Goal: Information Seeking & Learning: Learn about a topic

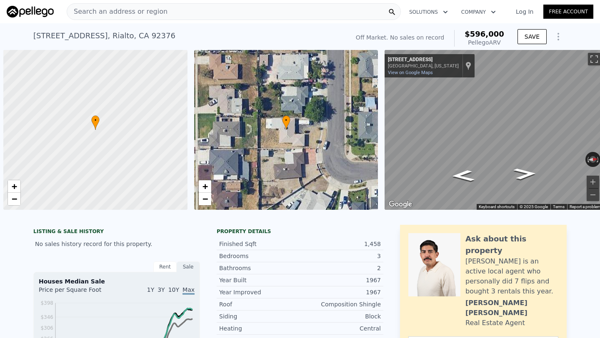
scroll to position [0, 3]
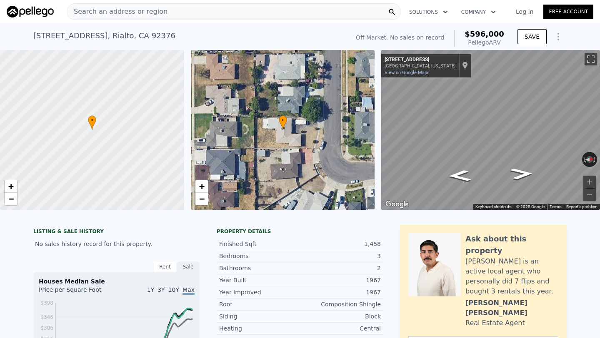
click at [130, 8] on span "Search an address or region" at bounding box center [117, 12] width 100 height 10
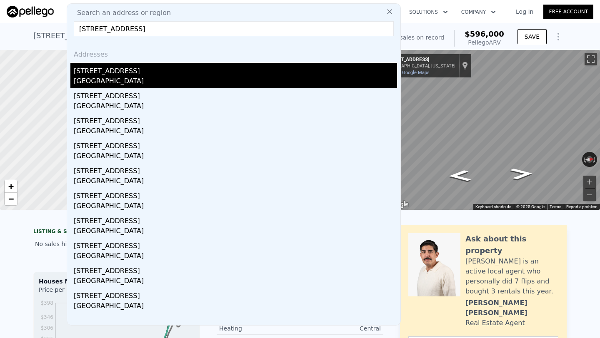
type input "497 S Hill St, Orange, CA 92869"
click at [151, 80] on div "Orange, CA 92869" at bounding box center [235, 82] width 323 height 12
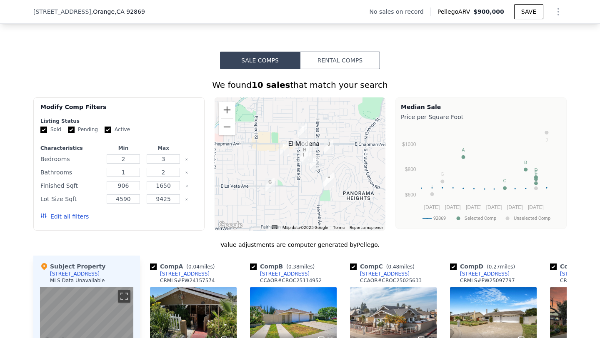
scroll to position [583, 0]
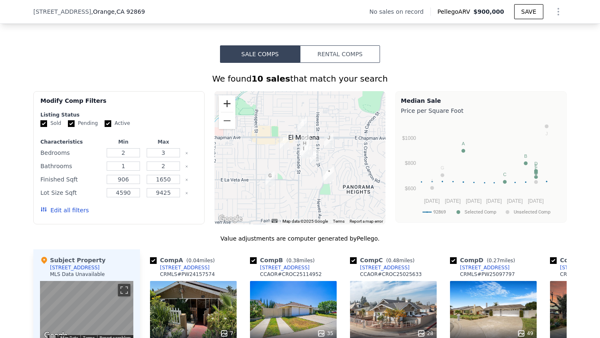
click at [225, 103] on button "Zoom in" at bounding box center [227, 103] width 17 height 17
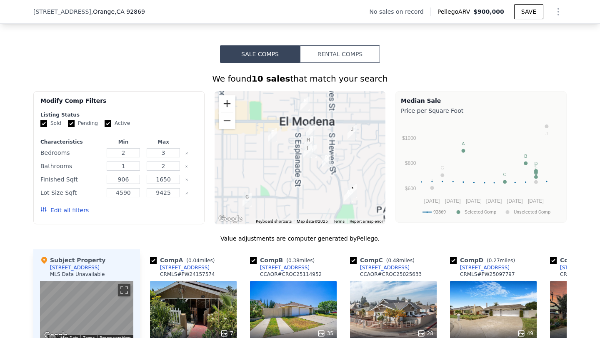
click at [225, 103] on button "Zoom in" at bounding box center [227, 103] width 17 height 17
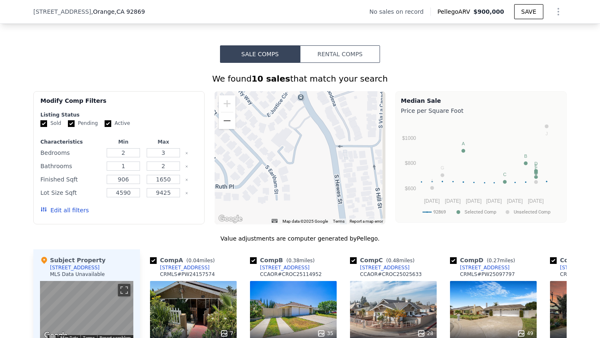
drag, startPoint x: 314, startPoint y: 154, endPoint x: 155, endPoint y: 36, distance: 198.3
click at [155, 36] on div "Sale Comps Rental Comps We found 10 sales that match your search Filters Map Pr…" at bounding box center [300, 283] width 600 height 549
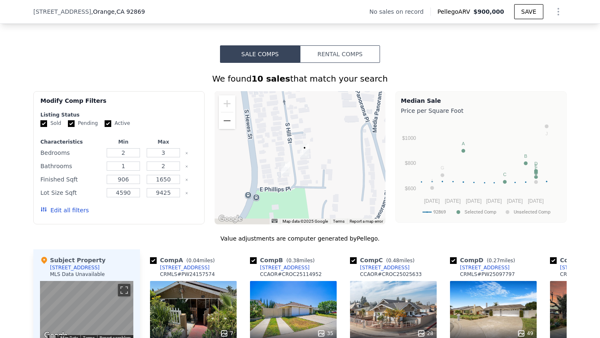
drag, startPoint x: 334, startPoint y: 175, endPoint x: 256, endPoint y: 94, distance: 112.6
click at [256, 94] on div at bounding box center [300, 157] width 171 height 133
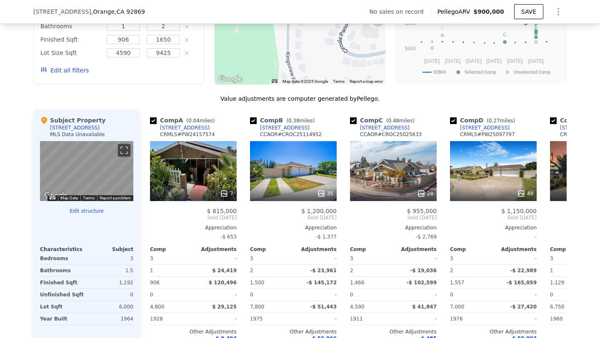
scroll to position [734, 0]
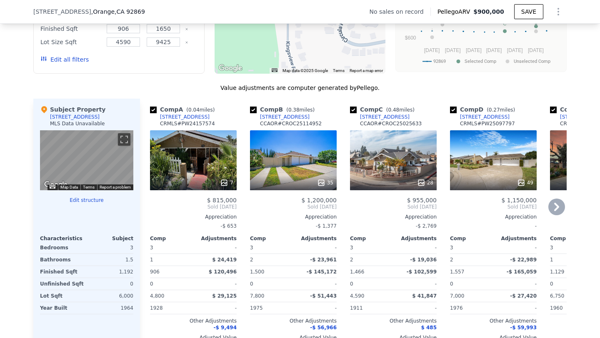
click at [205, 156] on div "7" at bounding box center [193, 160] width 87 height 60
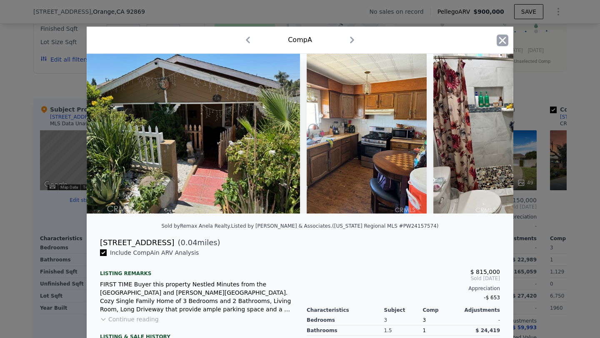
click at [504, 41] on icon "button" at bounding box center [502, 40] width 7 height 7
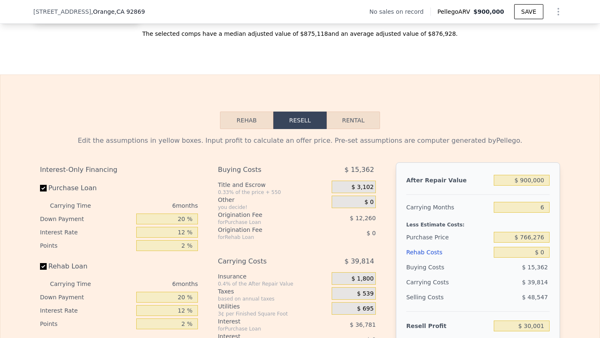
scroll to position [1116, 0]
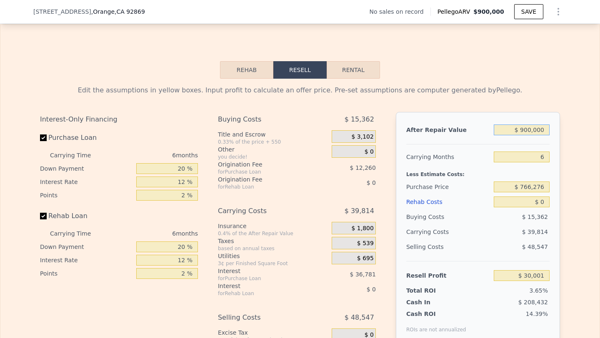
click at [531, 131] on input "$ 900,000" at bounding box center [522, 130] width 56 height 11
type input "$ 90,000"
type input "-$ 735,182"
type input "$ 9,000"
type input "-$ 811,700"
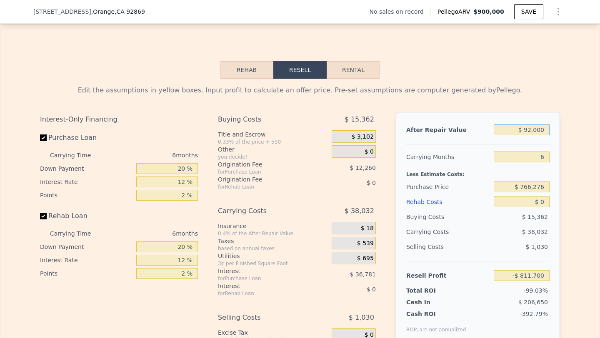
type input "$ 925,000"
type input "$ 53,618"
type input "$ 925,000"
click at [538, 187] on input "$ 766,276" at bounding box center [522, 187] width 56 height 11
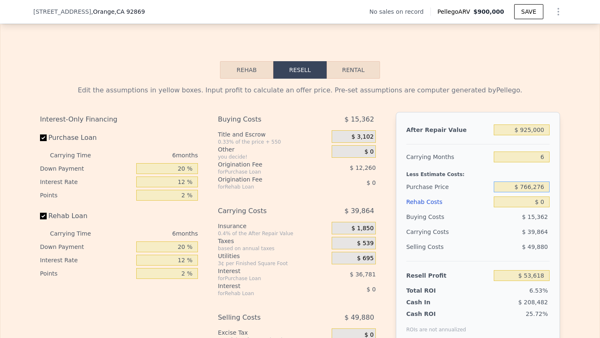
click at [538, 187] on input "$ 766,276" at bounding box center [522, 187] width 56 height 11
type input "$ 675,000"
click at [543, 203] on input "$ 0" at bounding box center [522, 202] width 56 height 11
type input "$ 151,038"
click at [543, 203] on input "$ 0" at bounding box center [522, 202] width 56 height 11
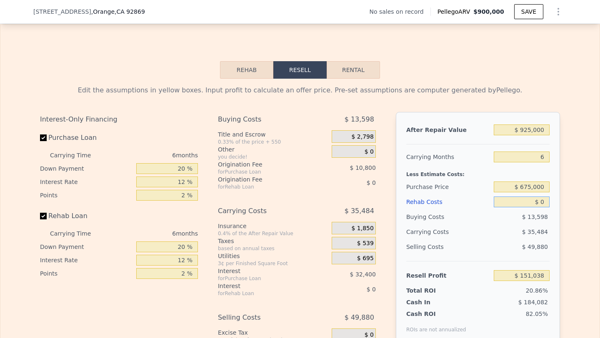
click at [543, 203] on input "$ 0" at bounding box center [522, 202] width 56 height 11
type input "$ 10"
type input "$ 151,028"
type input "$ 100"
type input "$ 150,930"
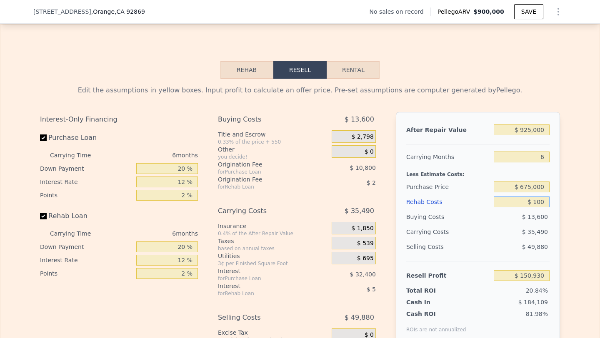
type input "$ 1,000"
type input "$ 149,974"
type input "$ 10,000"
type input "$ 140,398"
type input "$ 100,000"
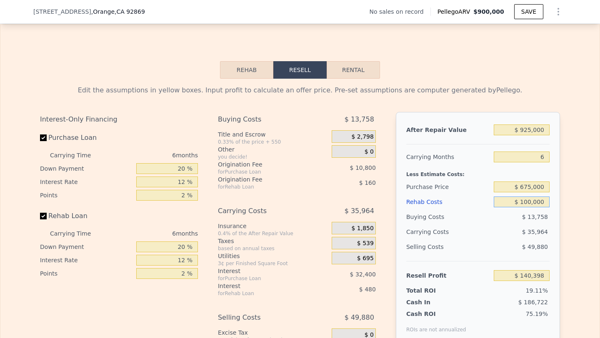
type input "$ 44,638"
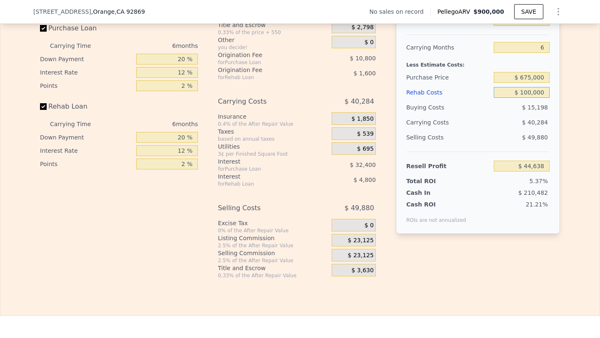
scroll to position [1228, 0]
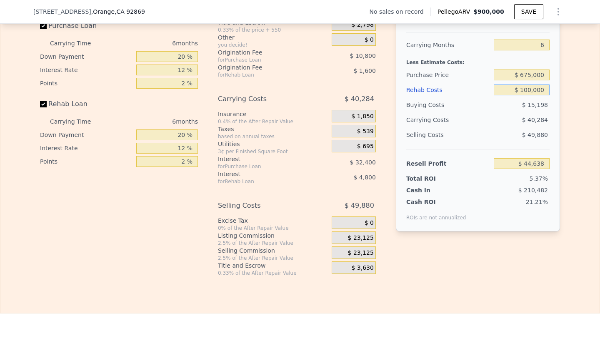
type input "$ 100,000"
click at [348, 249] on div "$ 23,125" at bounding box center [354, 253] width 44 height 13
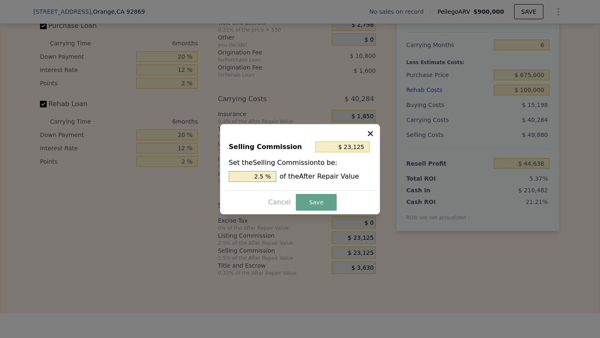
click at [254, 176] on input "2.5 %" at bounding box center [253, 176] width 48 height 11
type input "$ 0"
type input "0 %"
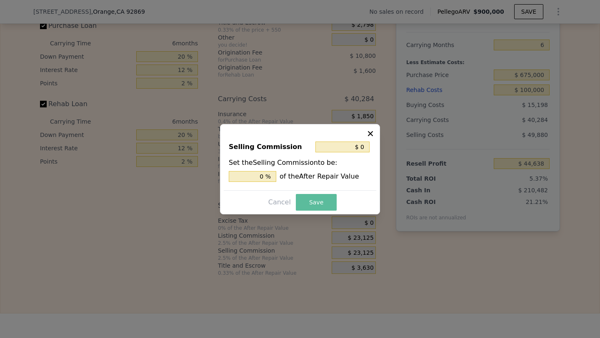
click at [311, 203] on button "Save" at bounding box center [316, 202] width 41 height 17
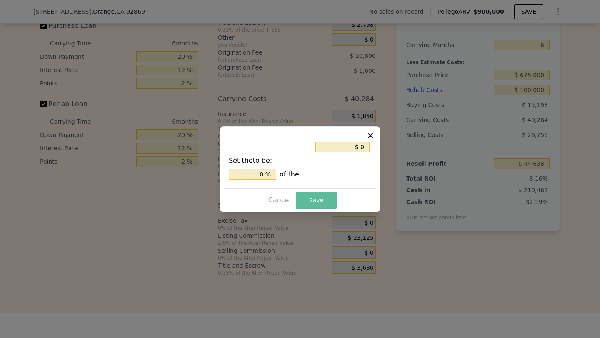
type input "$ 67,763"
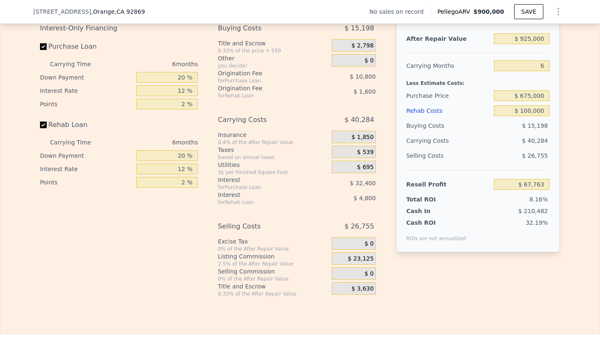
scroll to position [1203, 0]
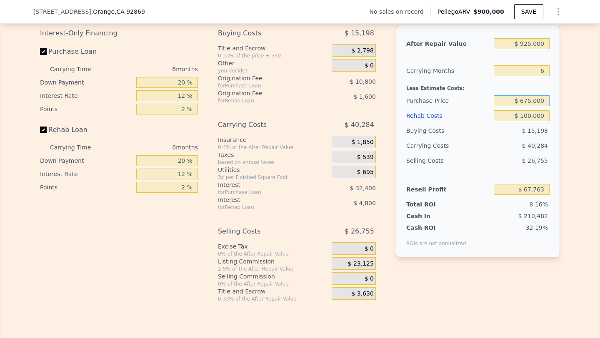
click at [532, 102] on input "$ 675,000" at bounding box center [522, 100] width 56 height 11
type input "$ 680,000"
click at [512, 141] on div "$ 40,284" at bounding box center [506, 145] width 88 height 15
type input "$ 62,427"
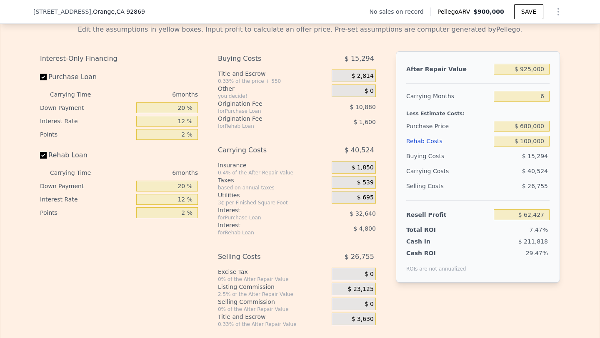
scroll to position [1175, 0]
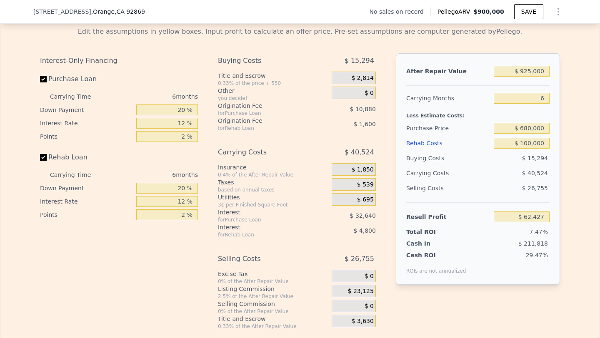
type input "$ 900,000"
type input "$ 0"
type input "$ 30,001"
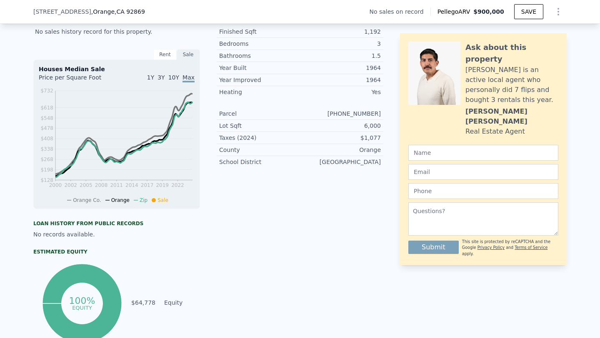
scroll to position [3, 0]
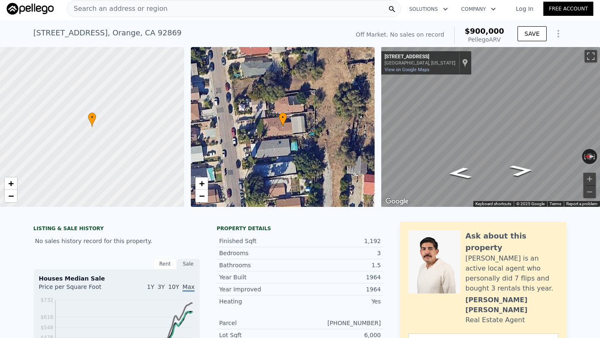
click at [137, 11] on span "Search an address or region" at bounding box center [117, 9] width 100 height 10
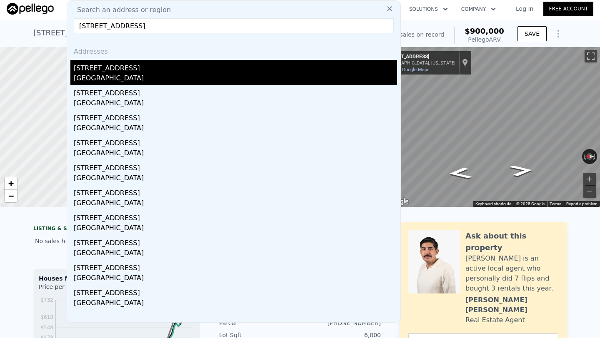
type input "1525 Rogue St, Placentia, CA 92870"
click at [137, 69] on div "1525 Rogue St" at bounding box center [235, 66] width 323 height 13
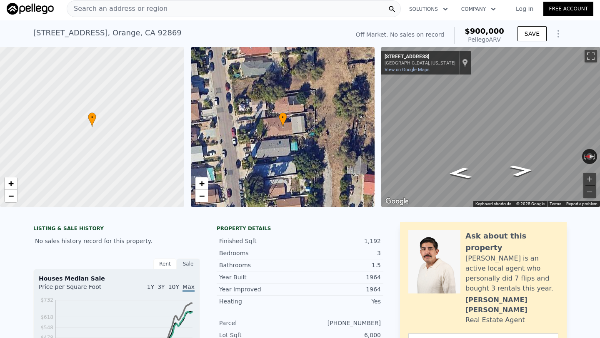
type input "3"
type input "5"
type input "3"
type input "1544"
type input "2195"
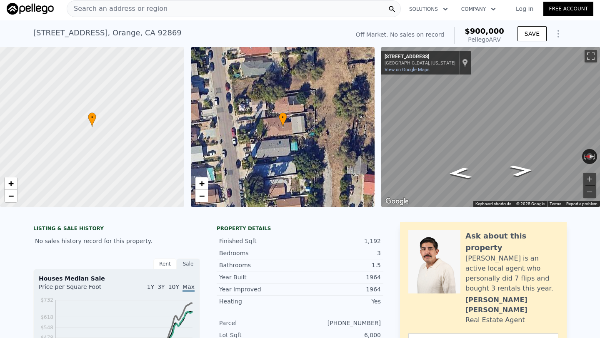
type input "6654"
type input "8455"
type input "$ 1,372,000"
type input "7"
type input "$ 244,007"
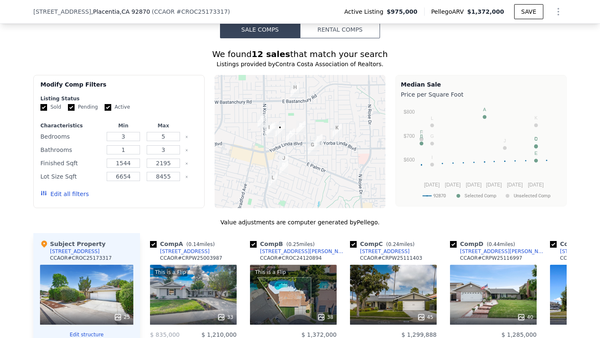
scroll to position [645, 0]
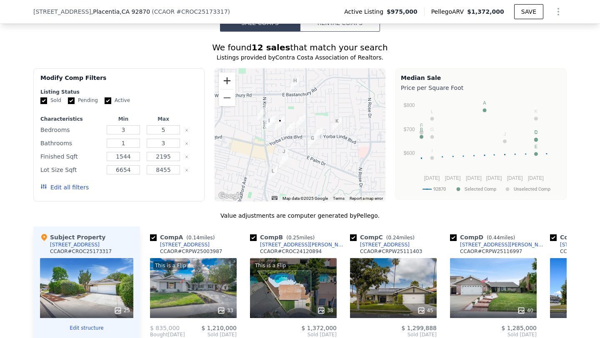
click at [223, 81] on button "Zoom in" at bounding box center [227, 81] width 17 height 17
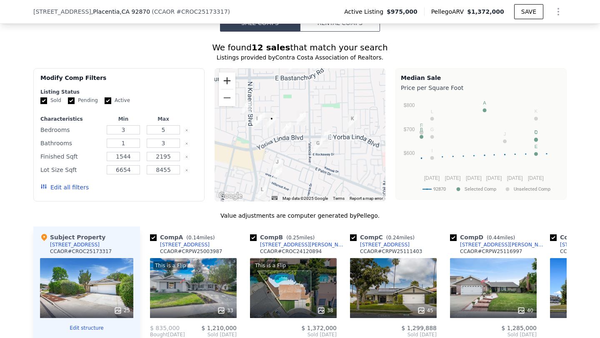
click at [223, 81] on button "Zoom in" at bounding box center [227, 81] width 17 height 17
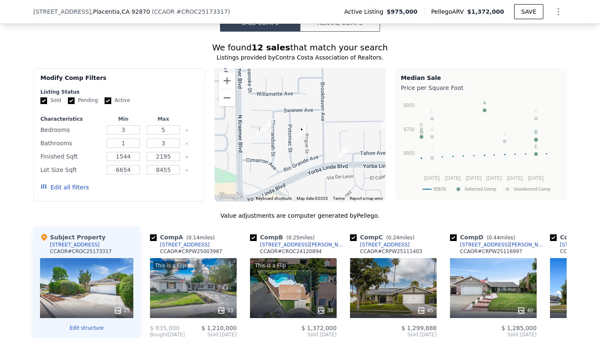
drag, startPoint x: 288, startPoint y: 137, endPoint x: 373, endPoint y: 160, distance: 87.8
click at [373, 160] on div at bounding box center [300, 134] width 171 height 133
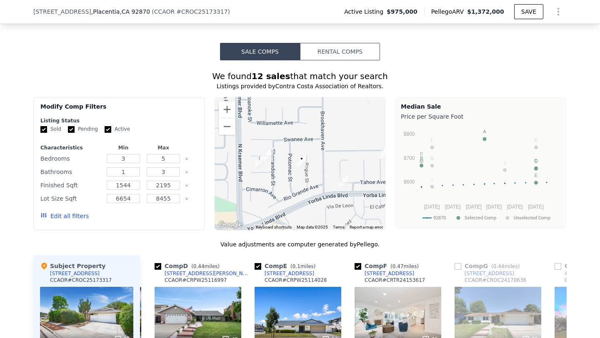
scroll to position [617, 0]
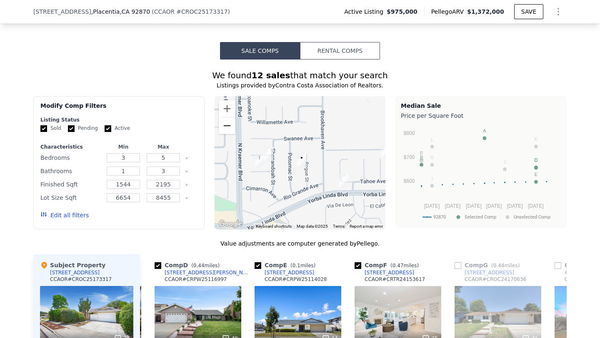
click at [232, 125] on button "Zoom out" at bounding box center [227, 126] width 17 height 17
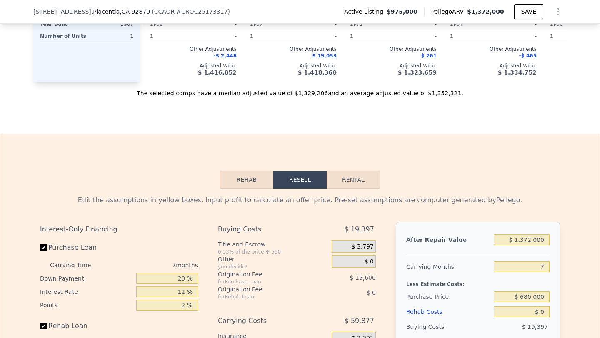
scroll to position [1091, 0]
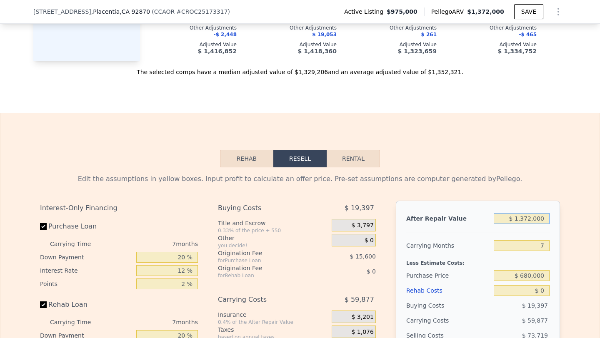
click at [519, 220] on input "$ 1,372,000" at bounding box center [522, 218] width 56 height 11
click at [519, 219] on input "$ 1,372,000" at bounding box center [522, 218] width 56 height 11
type input "$ 130"
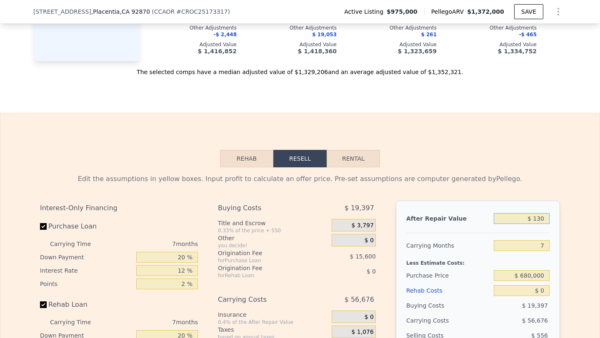
type input "-$ 1,051,499"
type input "$ 13,000"
type input "-$ 1,050,396"
type input "$ 130,000"
type input "-$ 928,859"
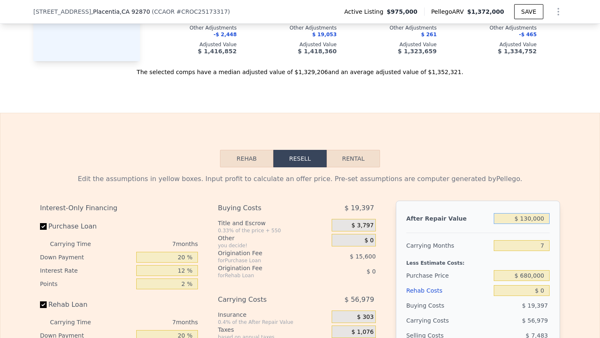
type input "$ 1,300,000"
type input "$ 176,015"
type input "$ 1,300,000"
click at [540, 248] on input "7" at bounding box center [522, 246] width 56 height 11
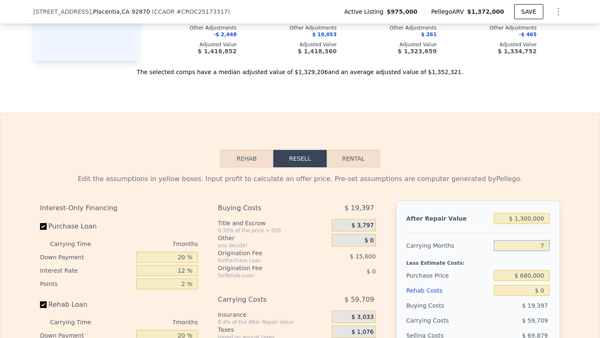
click at [540, 248] on input "7" at bounding box center [522, 246] width 56 height 11
type input "6"
type input "$ 184,544"
type input "6"
click at [540, 279] on input "$ 680,000" at bounding box center [522, 276] width 56 height 11
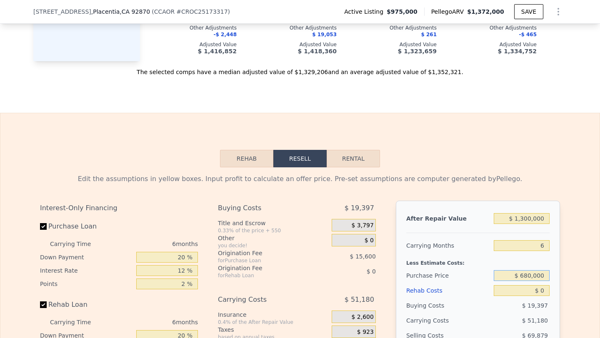
click at [540, 279] on input "$ 680,000" at bounding box center [522, 276] width 56 height 11
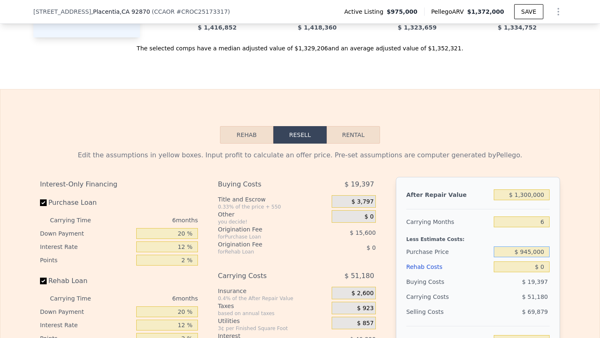
scroll to position [1133, 0]
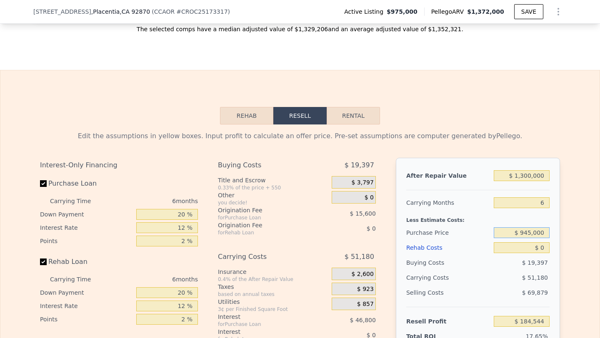
type input "$ 945,000"
click at [539, 246] on input "$ 0" at bounding box center [522, 248] width 56 height 11
type input "$ 216,564"
click at [539, 246] on input "$ 0" at bounding box center [522, 248] width 56 height 11
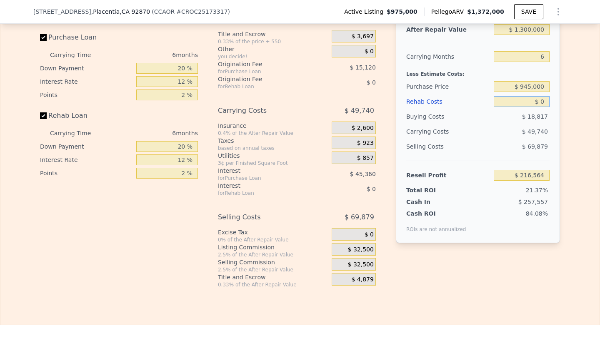
scroll to position [1262, 0]
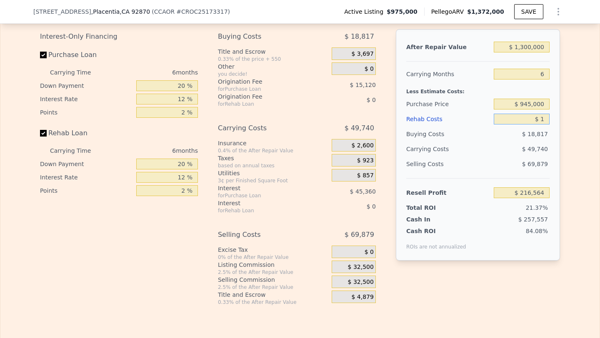
type input "$ 12"
type input "$ 216,552"
type input "$ 125"
type input "$ 216,431"
type input "$ 1,250"
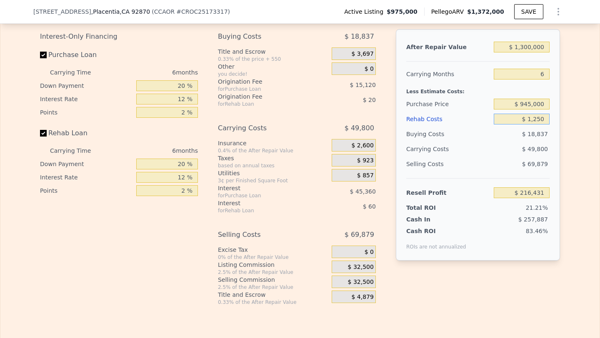
type input "$ 215,234"
type input "$ 125,000"
type input "$ 83,564"
type input "$ 125,000"
click at [352, 281] on span "$ 32,500" at bounding box center [361, 283] width 26 height 8
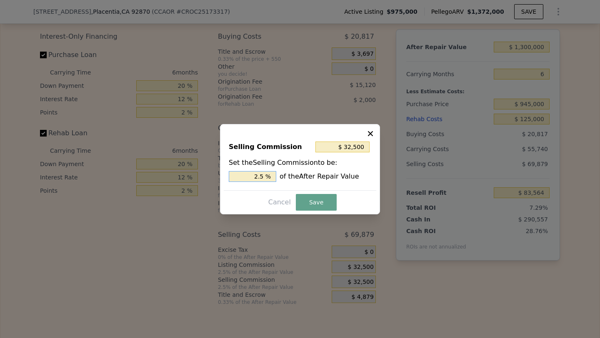
click at [263, 180] on input "2.5 %" at bounding box center [253, 176] width 48 height 11
type input "$ 0"
type input "0 %"
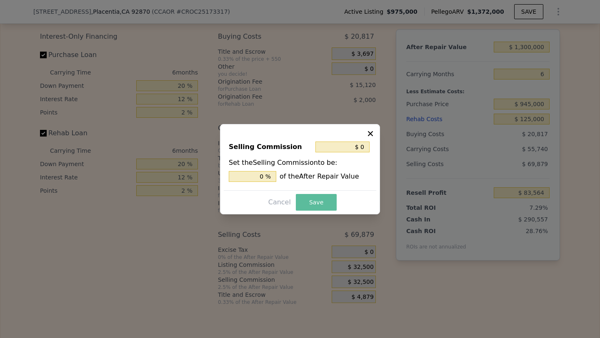
click at [312, 206] on button "Save" at bounding box center [316, 202] width 41 height 17
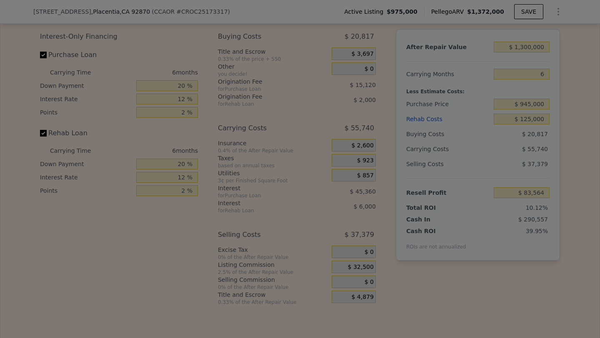
type input "$ 116,064"
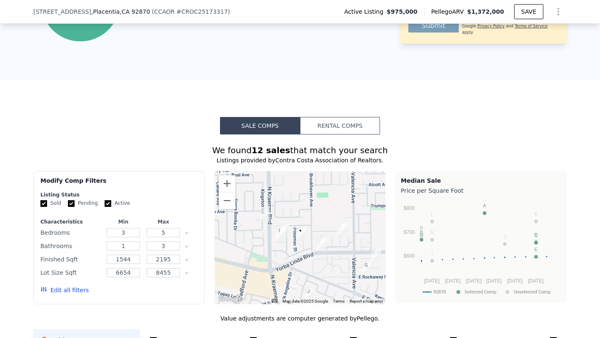
scroll to position [0, 0]
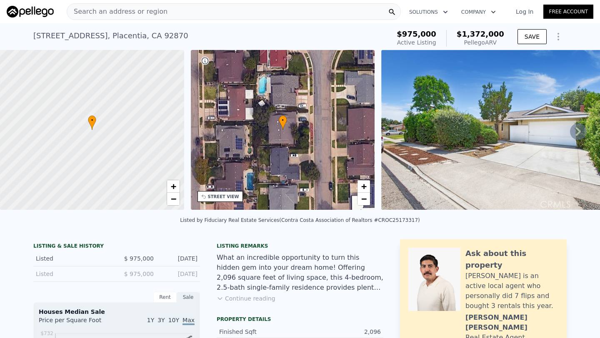
click at [63, 34] on div "1525 Rogue St , Placentia , CA 92870" at bounding box center [110, 36] width 155 height 12
copy div "1525 Rogue St , Placentia , CA 92870 Active at $975k (~ARV $1.372m )"
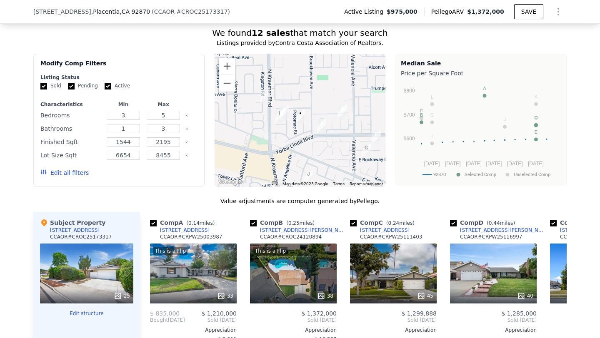
scroll to position [665, 0]
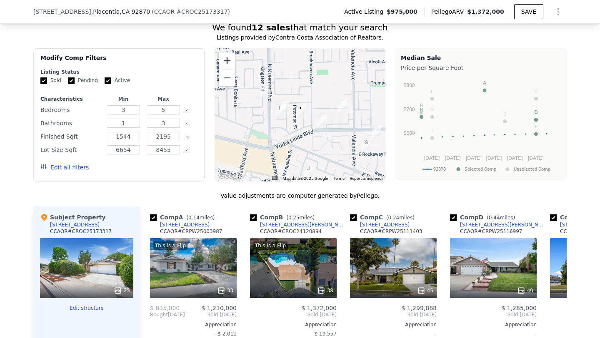
click at [226, 55] on button "Zoom in" at bounding box center [227, 61] width 17 height 17
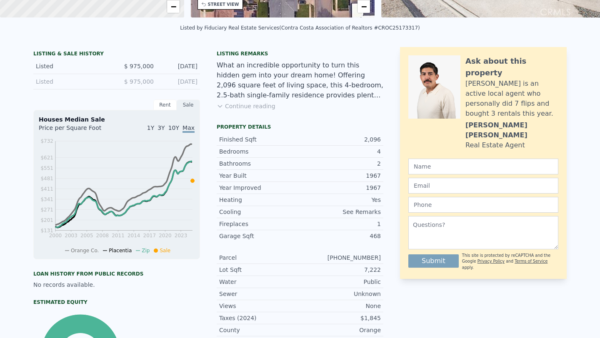
scroll to position [0, 0]
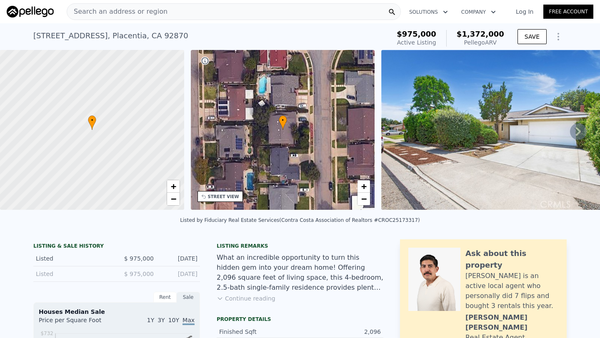
click at [164, 8] on div "Search an address or region" at bounding box center [234, 11] width 334 height 17
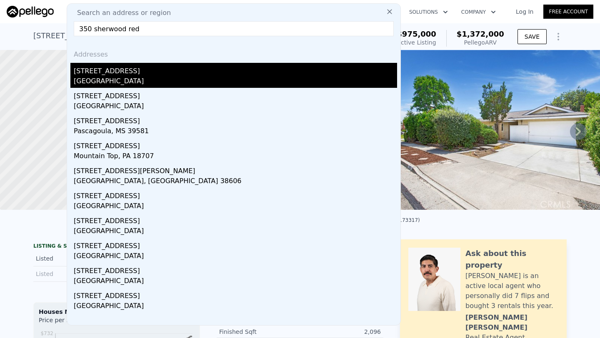
type input "350 sherwood red"
click at [138, 81] on div "Redlands, CA 92373" at bounding box center [235, 82] width 323 height 12
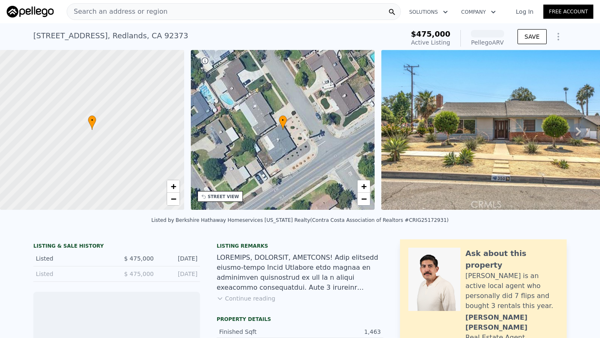
click at [573, 129] on icon at bounding box center [578, 131] width 17 height 17
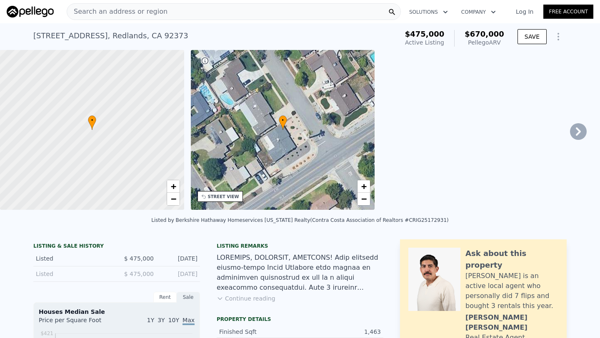
scroll to position [0, 194]
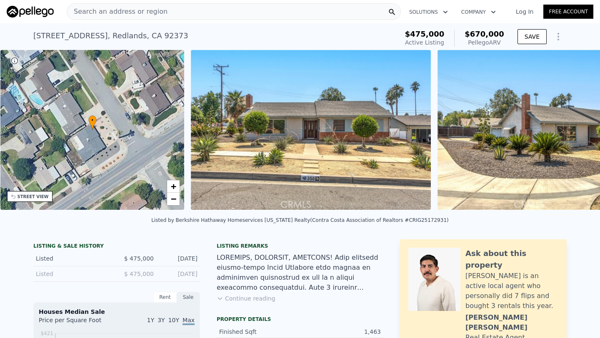
click at [574, 129] on img at bounding box center [558, 130] width 240 height 160
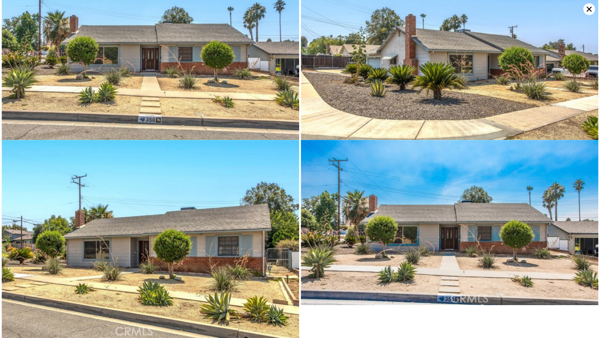
scroll to position [0, 0]
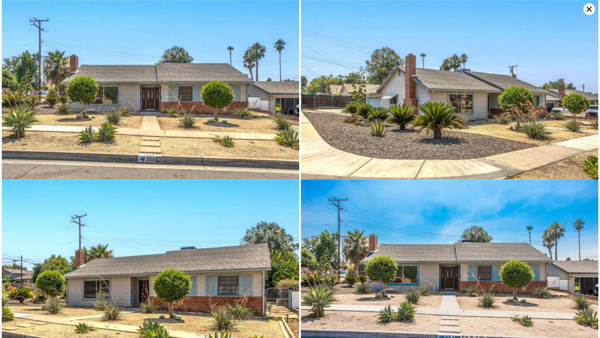
click at [591, 8] on icon at bounding box center [590, 9] width 12 height 12
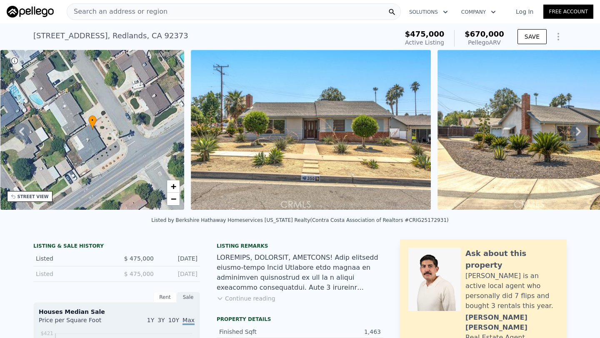
click at [44, 36] on div "350 Sherwood St , Redlands , CA 92373" at bounding box center [110, 36] width 155 height 12
copy div "350 Sherwood St , Redlands , CA 92373 Active at $475k (~ARV $670k )"
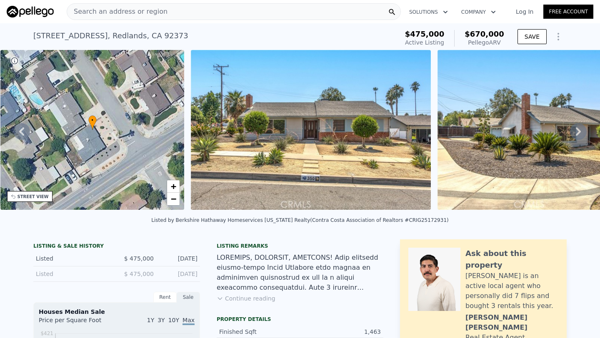
click at [144, 13] on span "Search an address or region" at bounding box center [117, 12] width 100 height 10
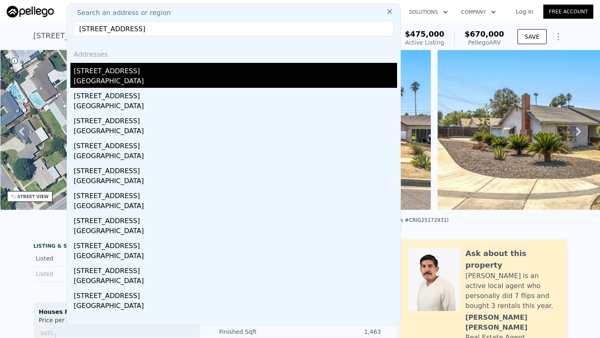
type input "350 Sherwood St, Redlands, CA 92373"
click at [163, 69] on div "350 Sherwood St" at bounding box center [235, 69] width 323 height 13
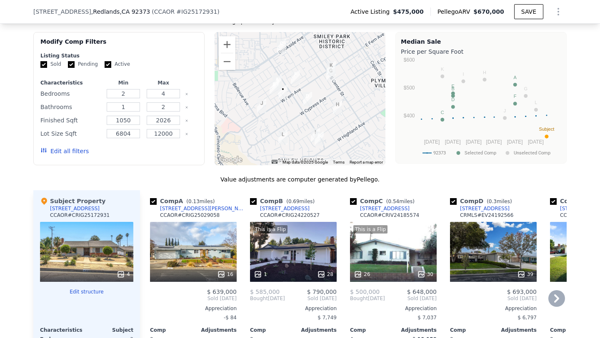
scroll to position [673, 0]
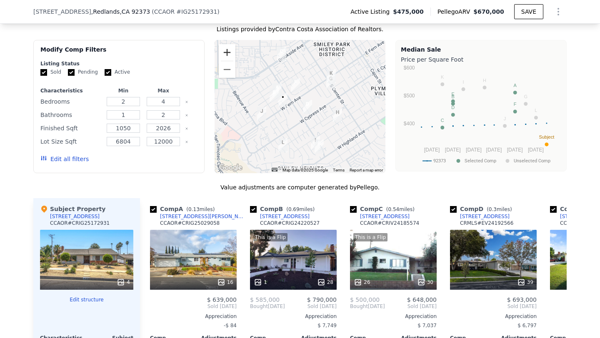
click at [224, 45] on button "Zoom in" at bounding box center [227, 52] width 17 height 17
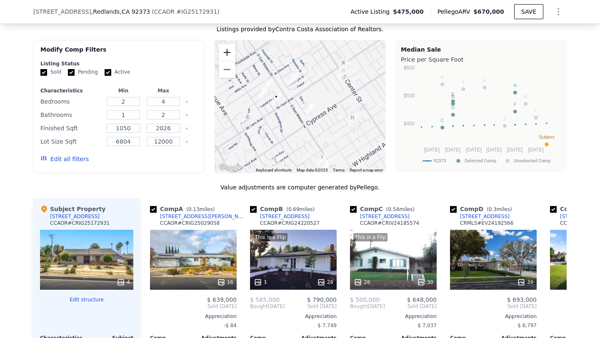
click at [224, 45] on button "Zoom in" at bounding box center [227, 52] width 17 height 17
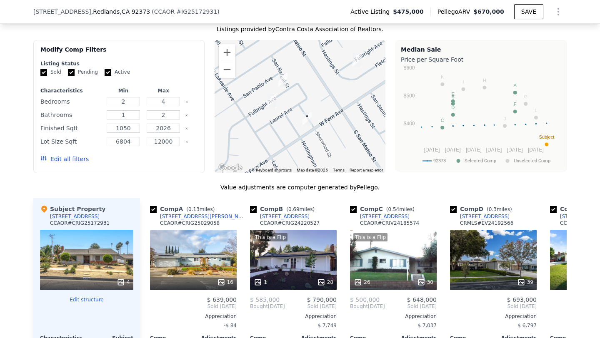
drag, startPoint x: 279, startPoint y: 91, endPoint x: 354, endPoint y: 111, distance: 77.4
click at [354, 111] on div at bounding box center [300, 106] width 171 height 133
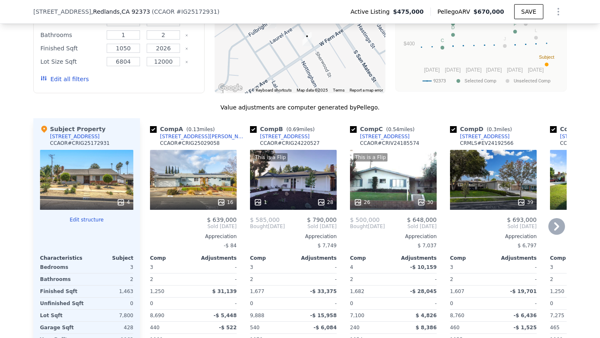
scroll to position [764, 0]
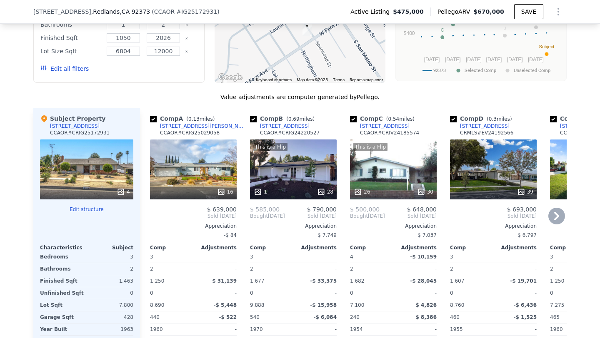
click at [183, 168] on div "16" at bounding box center [193, 170] width 87 height 60
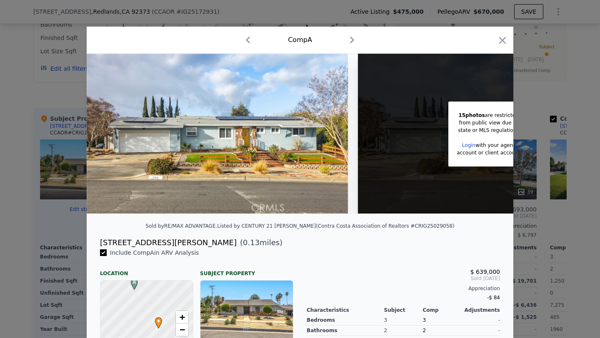
scroll to position [0, 109]
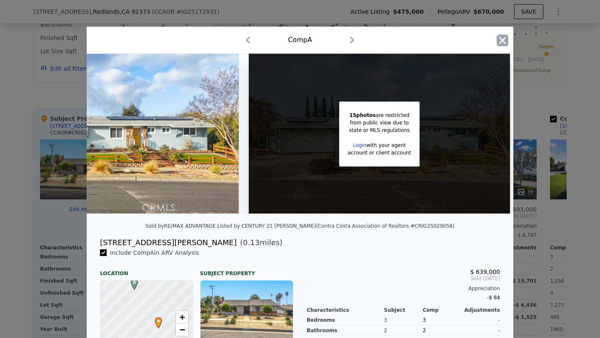
click at [499, 46] on icon "button" at bounding box center [503, 41] width 12 height 12
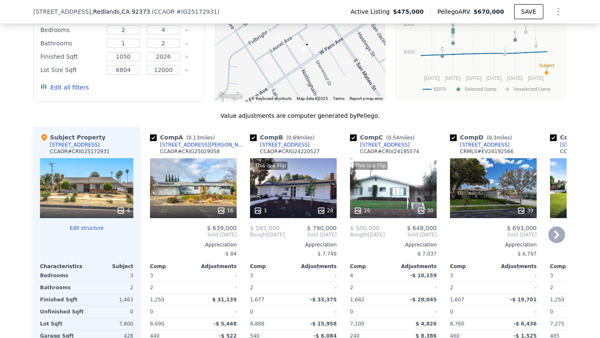
click at [209, 193] on div "16" at bounding box center [193, 188] width 87 height 60
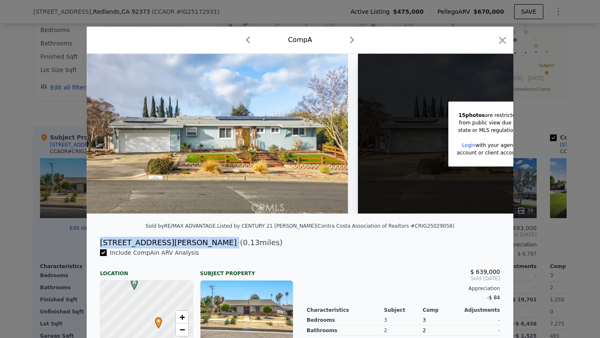
drag, startPoint x: 161, startPoint y: 245, endPoint x: 101, endPoint y: 244, distance: 59.6
click at [101, 244] on div "296 San Rafael St ( 0.13 miles)" at bounding box center [300, 243] width 414 height 12
copy div "296 San Rafael St"
click at [503, 40] on icon "button" at bounding box center [502, 40] width 7 height 7
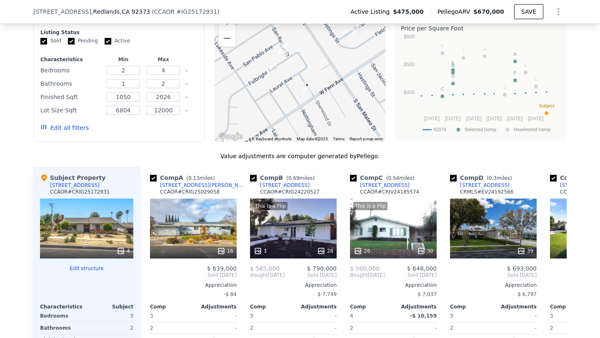
scroll to position [672, 0]
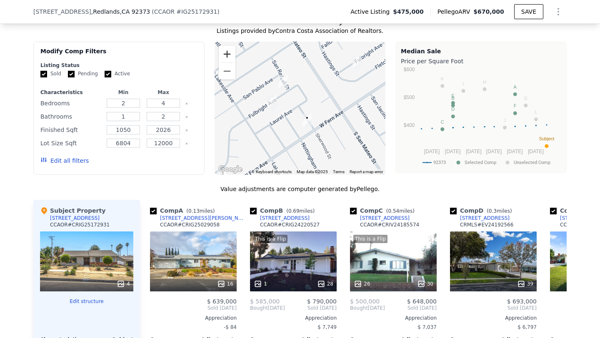
click at [226, 58] on button "Zoom in" at bounding box center [227, 54] width 17 height 17
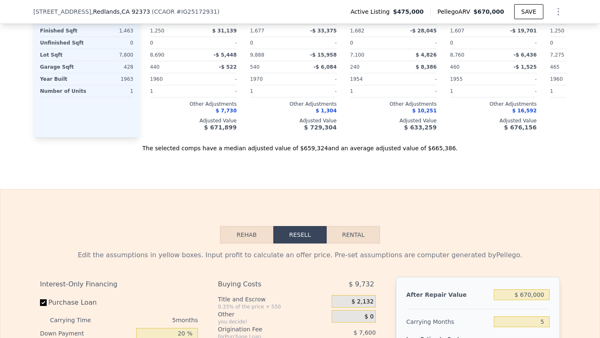
scroll to position [1013, 0]
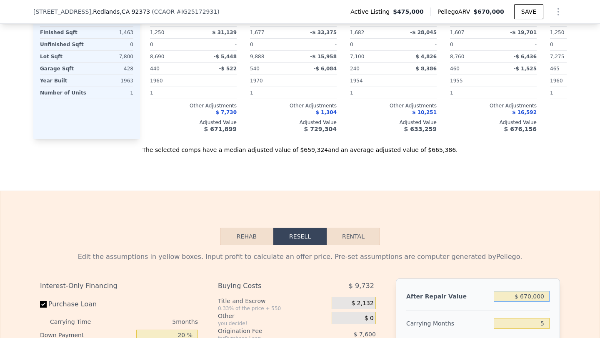
click at [521, 298] on input "$ 670,000" at bounding box center [522, 296] width 56 height 11
type input "$ 60"
type input "-$ 505,407"
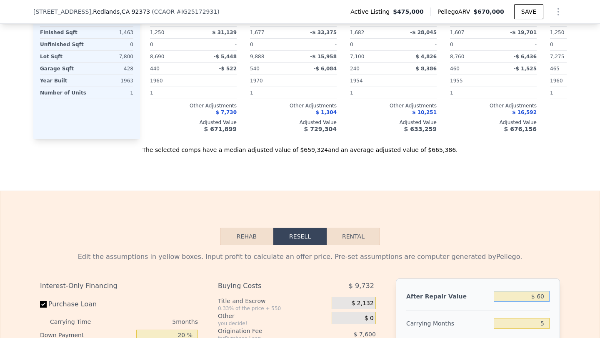
type input "$ 600"
type input "-$ 504,896"
type input "$ 60,000"
type input "-$ 448,763"
type input "$ 600,000"
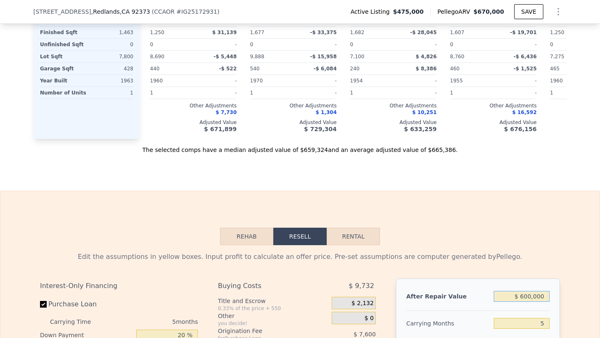
type input "$ 61,539"
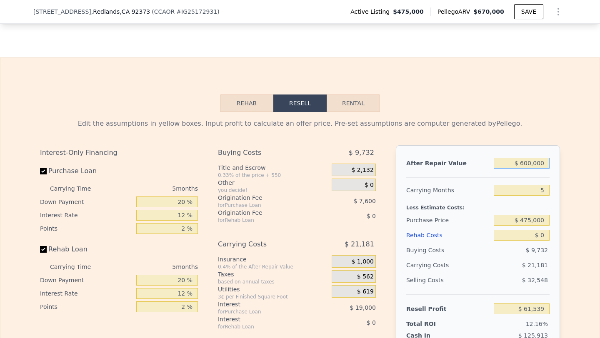
scroll to position [1169, 0]
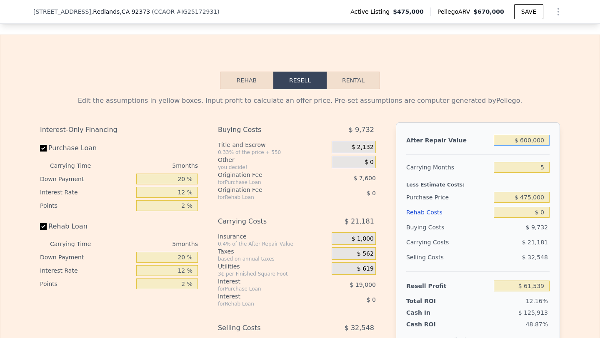
type input "$ 600,000"
click at [541, 174] on div "5" at bounding box center [522, 167] width 56 height 15
click at [542, 164] on input "5" at bounding box center [522, 167] width 56 height 11
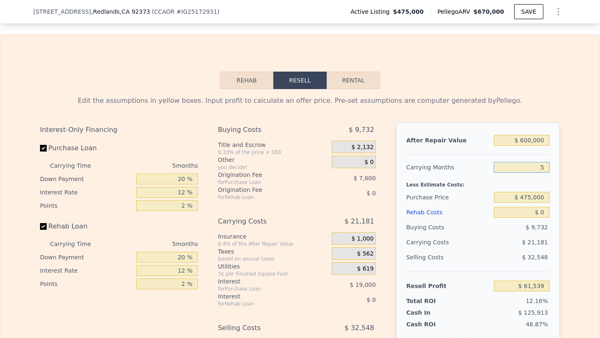
click at [542, 164] on input "5" at bounding box center [522, 167] width 56 height 11
type input "6"
type input "$ 57,303"
type input "6"
click at [540, 214] on input "$ 0" at bounding box center [522, 212] width 56 height 11
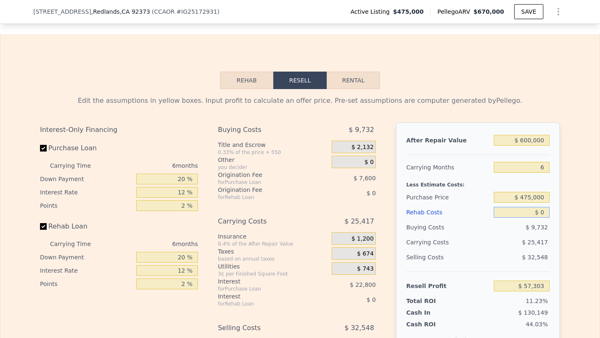
click at [540, 214] on input "$ 0" at bounding box center [522, 212] width 56 height 11
type input "$ 9"
type input "$ 57,294"
type input "$ 900"
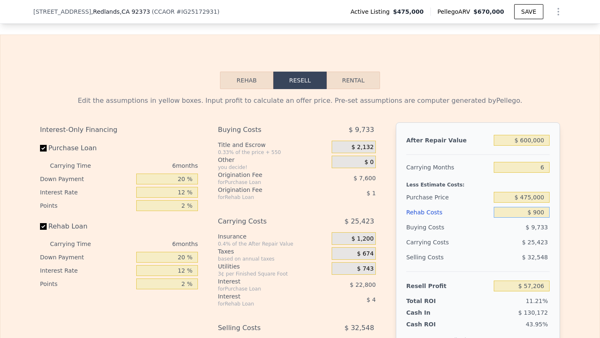
type input "$ 56,347"
type input "$ 9,000"
type input "$ 47,727"
type input "$ 90,000"
type input "-$ 38,457"
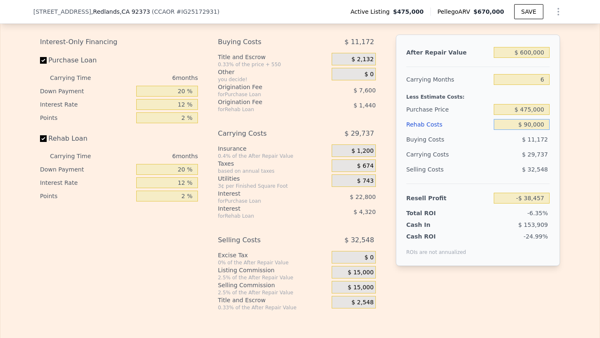
scroll to position [1271, 0]
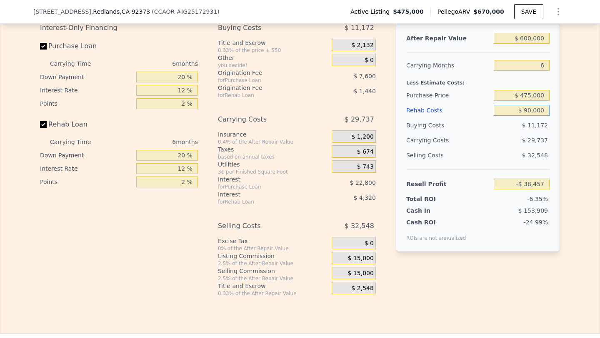
type input "$ 90,000"
click at [355, 271] on span "$ 15,000" at bounding box center [361, 274] width 26 height 8
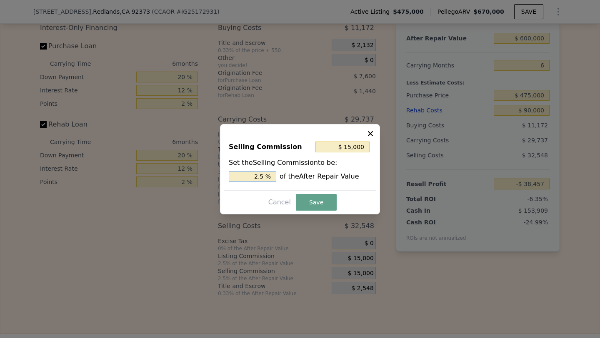
click at [256, 176] on input "2.5 %" at bounding box center [253, 176] width 48 height 11
type input "$ 0"
type input "0 %"
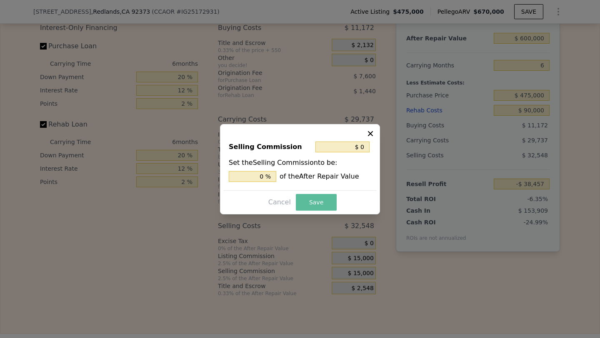
click at [302, 205] on button "Save" at bounding box center [316, 202] width 41 height 17
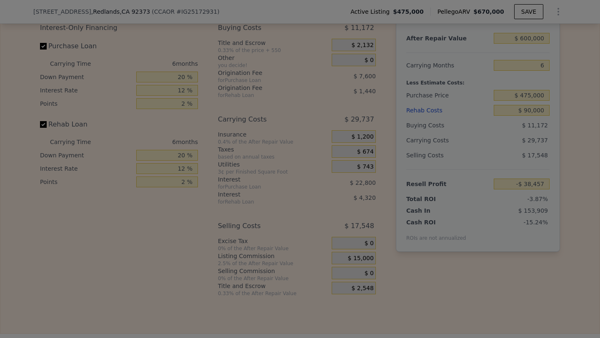
type input "-$ 23,457"
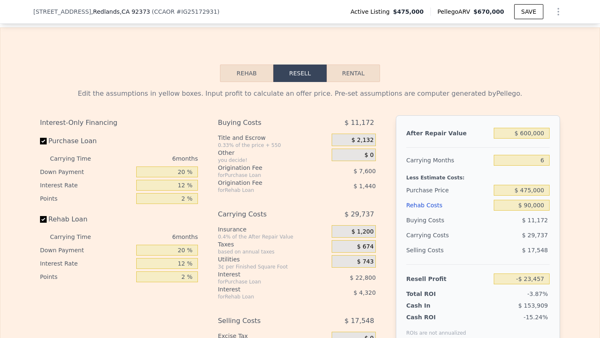
scroll to position [1174, 0]
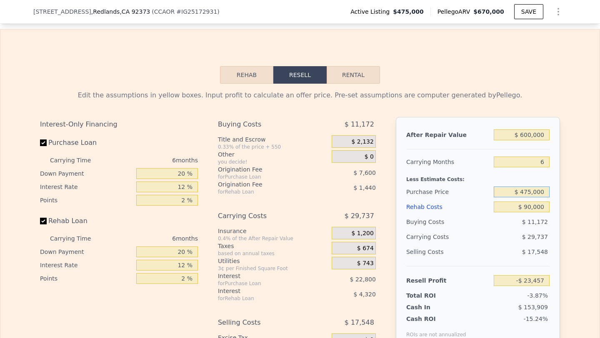
click at [533, 189] on input "$ 475,000" at bounding box center [522, 192] width 56 height 11
type input "$ 425,000"
click at [511, 245] on div "$ 17,548" at bounding box center [522, 252] width 56 height 15
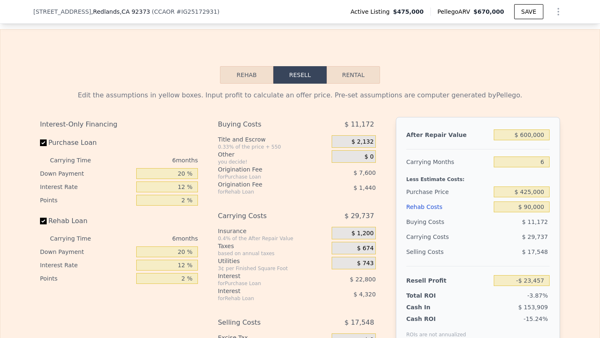
type input "$ 29,910"
click at [532, 192] on input "$ 425,000" at bounding box center [522, 192] width 56 height 11
type input "$ 400,000"
click at [518, 220] on div "$ 10,205" at bounding box center [522, 222] width 56 height 15
type input "$ 56,593"
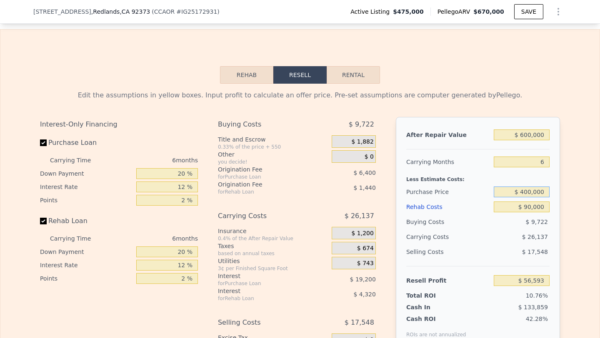
click at [532, 193] on input "$ 400,000" at bounding box center [522, 192] width 56 height 11
type input "$ 410,000"
click at [515, 231] on div "$ 26,137" at bounding box center [506, 237] width 88 height 15
type input "$ 45,920"
click at [531, 194] on input "$ 410,000" at bounding box center [522, 192] width 56 height 11
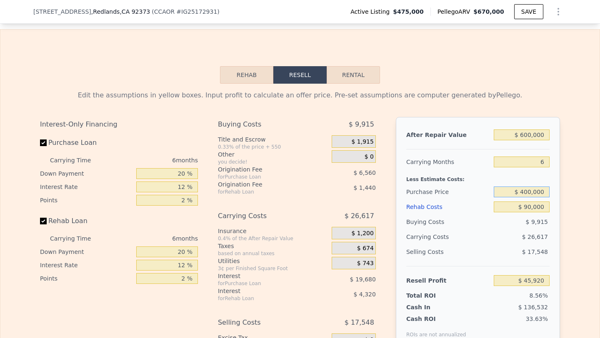
type input "$ 400,000"
type input "$ 56,593"
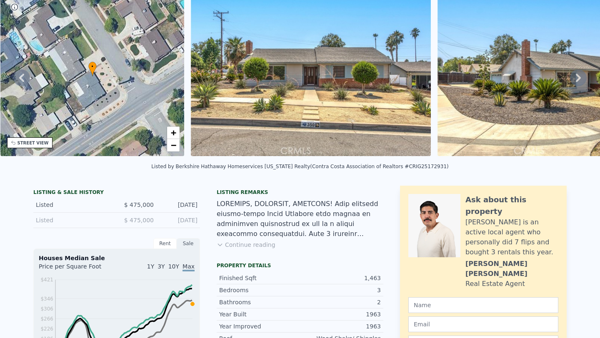
scroll to position [0, 0]
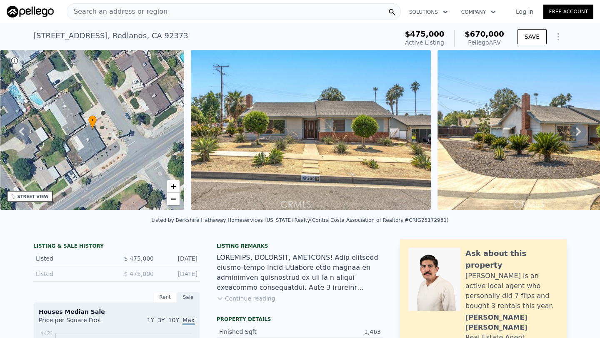
click at [148, 14] on span "Search an address or region" at bounding box center [117, 12] width 100 height 10
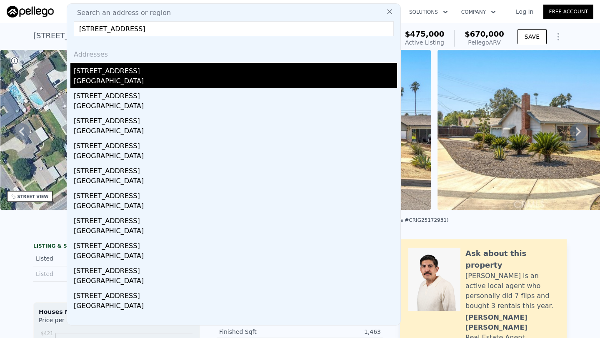
type input "1208 W 23rd St, San Bernardino, CA 92405"
click at [157, 79] on div "San Bernardino, CA 92405" at bounding box center [235, 82] width 323 height 12
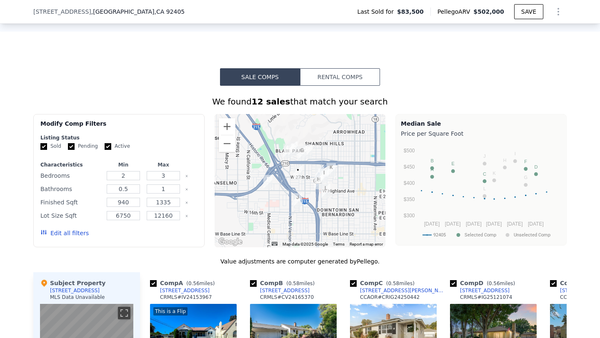
scroll to position [458, 0]
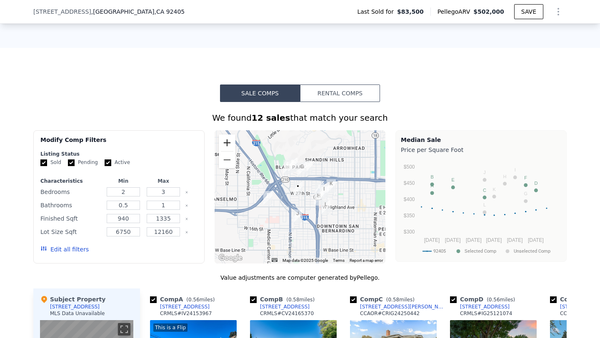
click at [229, 148] on button "Zoom in" at bounding box center [227, 143] width 17 height 17
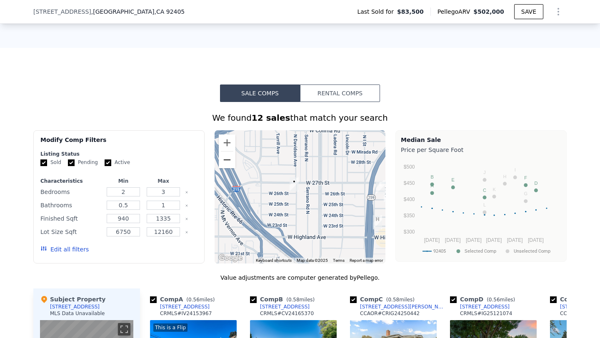
click at [228, 168] on button "Zoom out" at bounding box center [227, 160] width 17 height 17
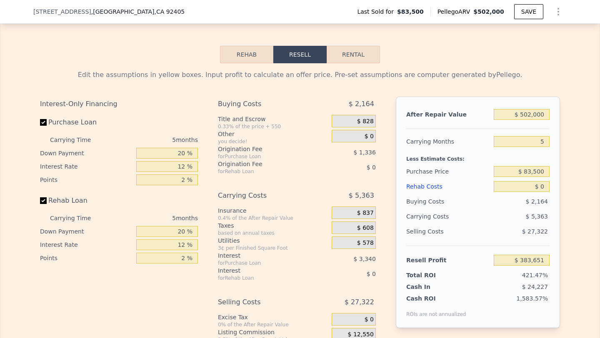
scroll to position [1058, 0]
click at [540, 147] on input "5" at bounding box center [522, 141] width 56 height 11
type input "6"
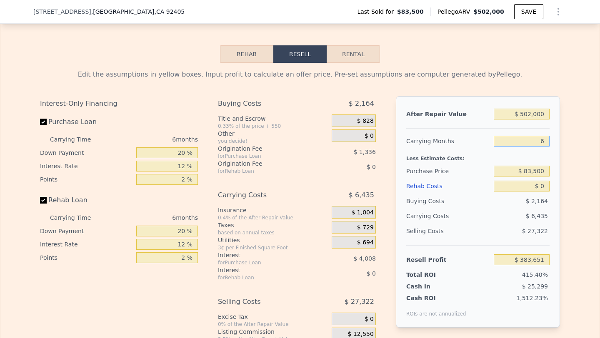
type input "$ 382,579"
type input "6"
click at [541, 177] on input "$ 83,500" at bounding box center [522, 171] width 56 height 11
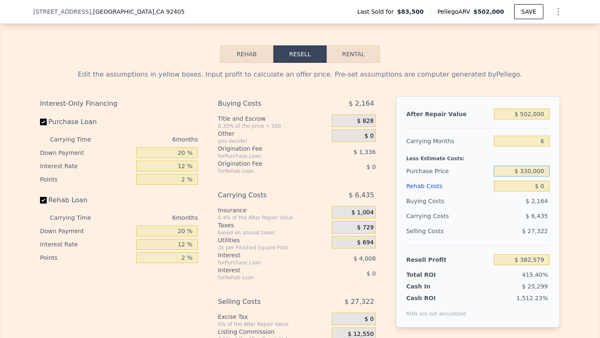
type input "$ 330,000"
click at [542, 192] on input "$ 0" at bounding box center [522, 186] width 56 height 11
type input "$ 119,482"
click at [542, 192] on input "$ 0" at bounding box center [522, 186] width 56 height 11
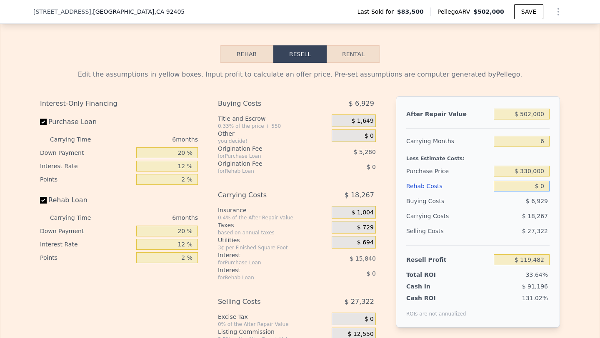
type input "$ 8"
type input "$ 119,474"
type input "$ 85"
type input "$ 119,390"
type input "$ 850"
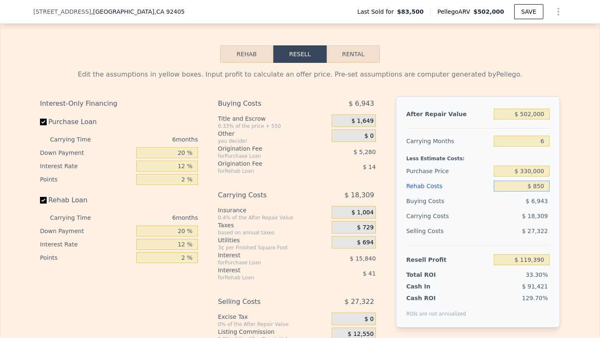
type input "$ 118,576"
type input "$ 8,500"
type input "$ 110,438"
type input "$ 85,000"
type input "$ 29,042"
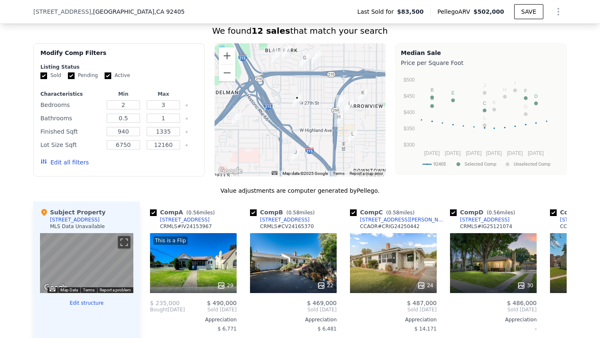
scroll to position [533, 0]
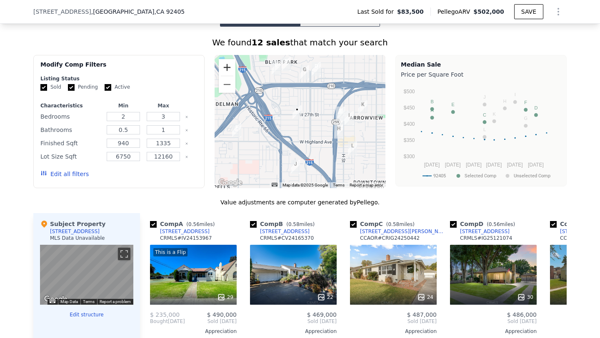
type input "$ 85,000"
click at [228, 76] on button "Zoom in" at bounding box center [227, 67] width 17 height 17
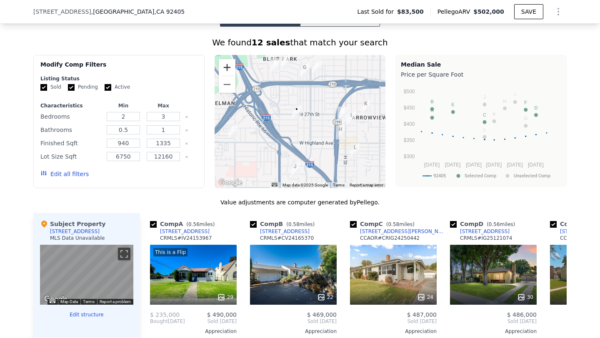
click at [228, 76] on button "Zoom in" at bounding box center [227, 67] width 17 height 17
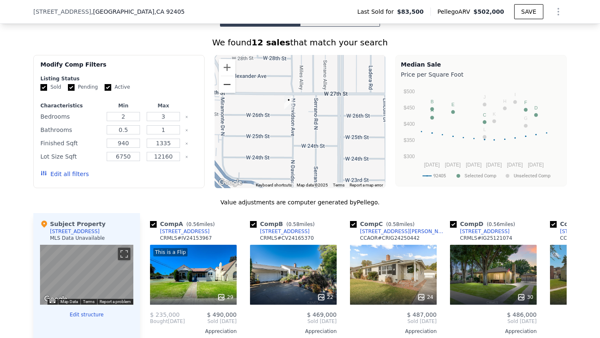
click at [227, 93] on button "Zoom out" at bounding box center [227, 84] width 17 height 17
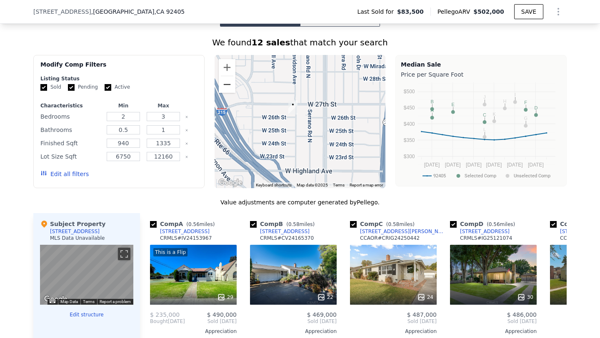
click at [227, 93] on button "Zoom out" at bounding box center [227, 84] width 17 height 17
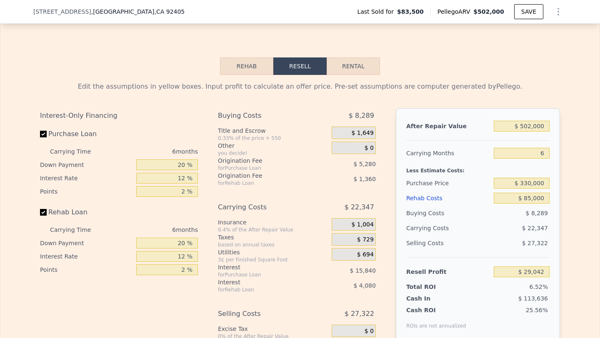
scroll to position [1118, 0]
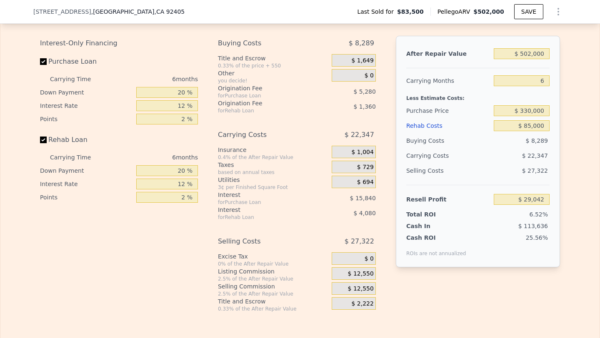
click at [346, 295] on div "$ 12,550" at bounding box center [354, 289] width 44 height 13
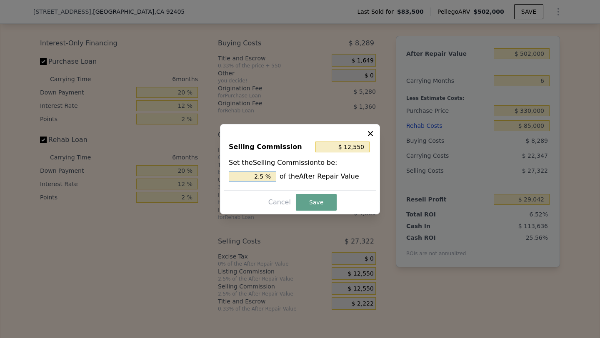
click at [254, 176] on input "2.5 %" at bounding box center [253, 176] width 48 height 11
type input "$ 0"
type input "0 %"
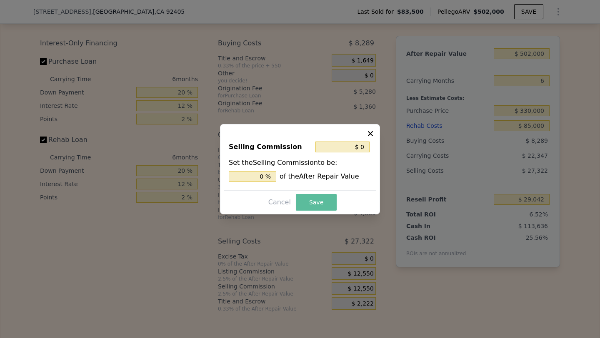
click at [321, 201] on button "Save" at bounding box center [316, 202] width 41 height 17
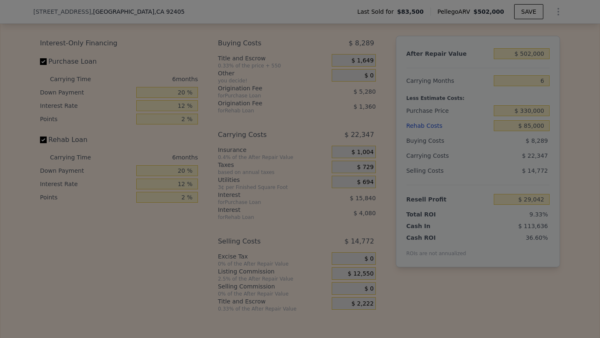
type input "$ 41,592"
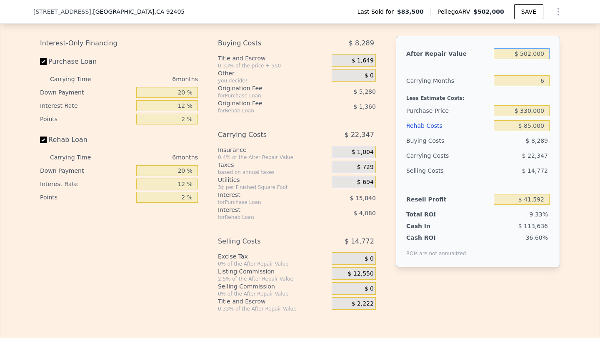
click at [531, 59] on input "$ 502,000" at bounding box center [522, 53] width 56 height 11
type input "$ 50,000"
type input "-$ 396,699"
type input "$ 500,000"
type input "$ 39,653"
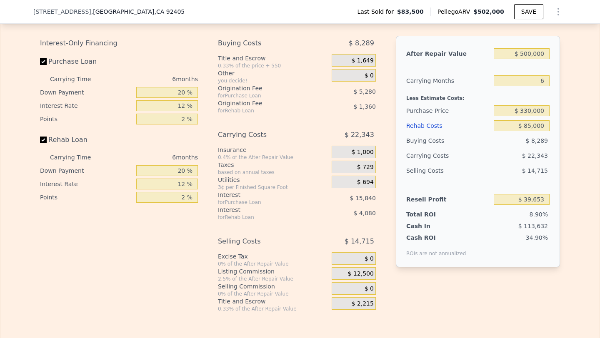
click at [470, 142] on div "Buying Costs" at bounding box center [448, 140] width 84 height 15
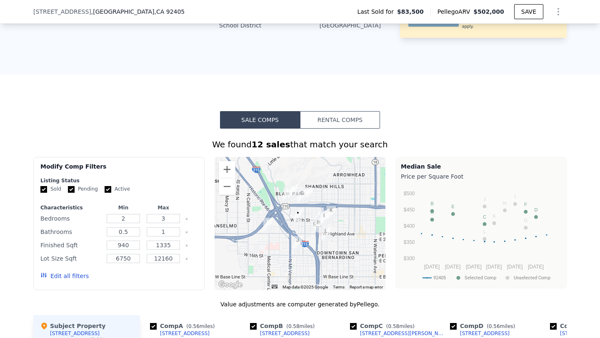
scroll to position [437, 0]
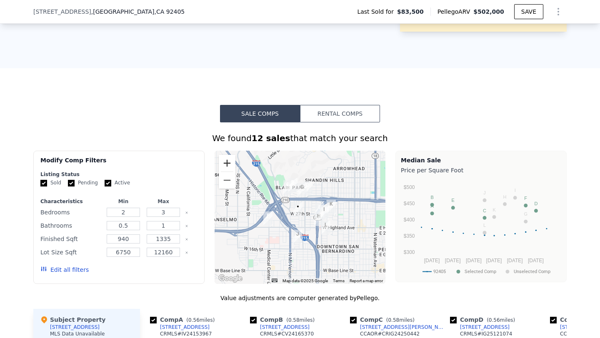
click at [225, 169] on button "Zoom in" at bounding box center [227, 163] width 17 height 17
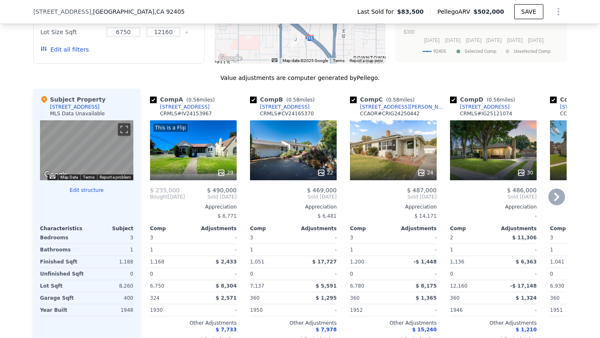
scroll to position [660, 0]
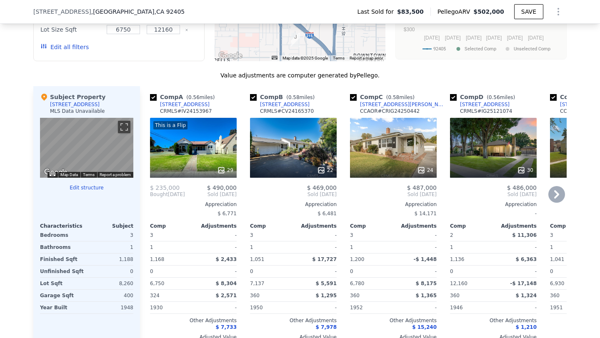
click at [202, 140] on div "This is a Flip 29" at bounding box center [193, 148] width 87 height 60
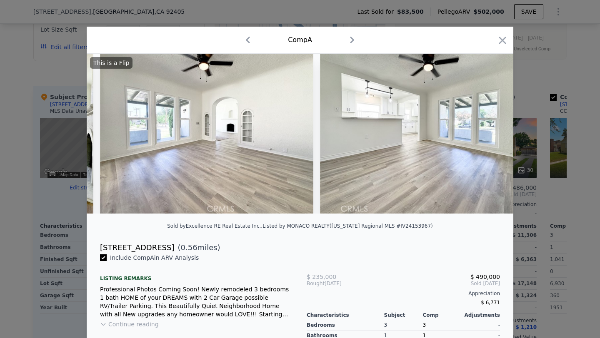
scroll to position [0, 1467]
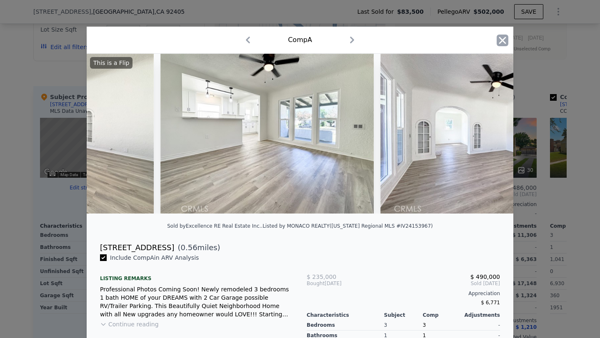
click at [503, 41] on icon "button" at bounding box center [503, 41] width 12 height 12
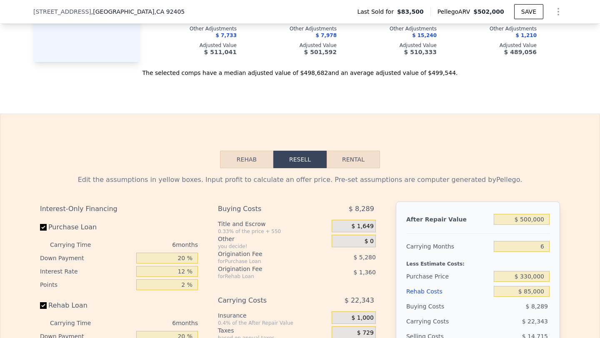
scroll to position [960, 0]
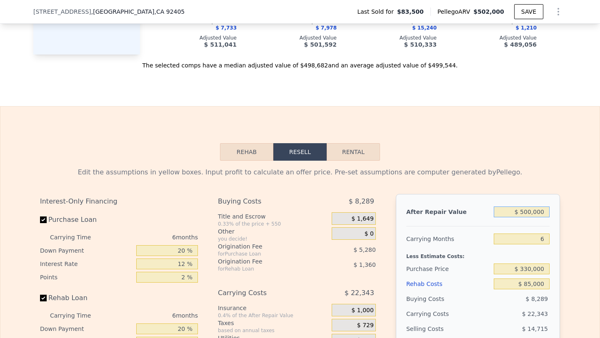
click at [530, 218] on input "$ 500,000" at bounding box center [522, 212] width 56 height 11
type input "$ 49"
type input "-$ 445,134"
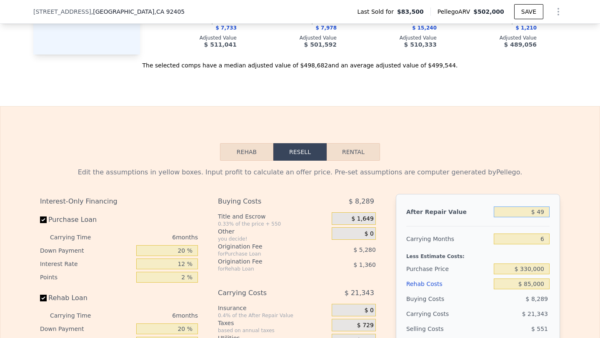
type input "$ 490"
type input "-$ 444,707"
type input "$ 4,900"
type input "-$ 440,431"
type input "$ 49,000"
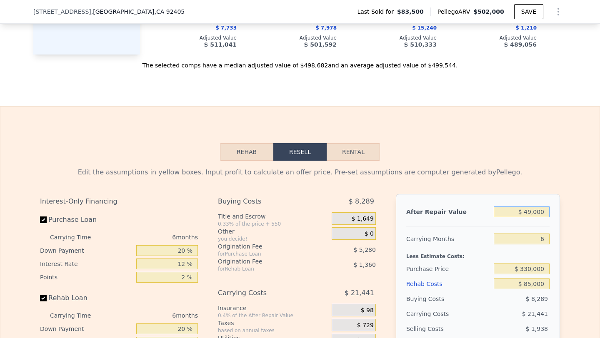
type input "-$ 397,668"
type input "$ 490,000"
type input "$ 29,956"
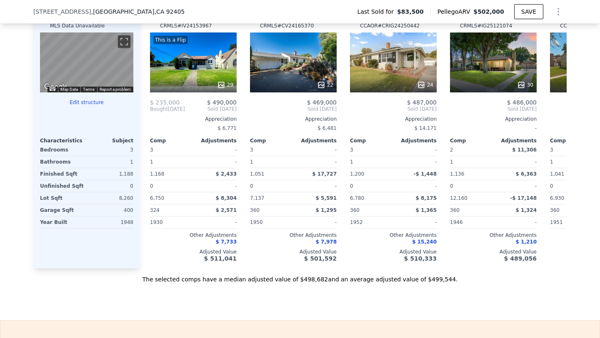
scroll to position [745, 0]
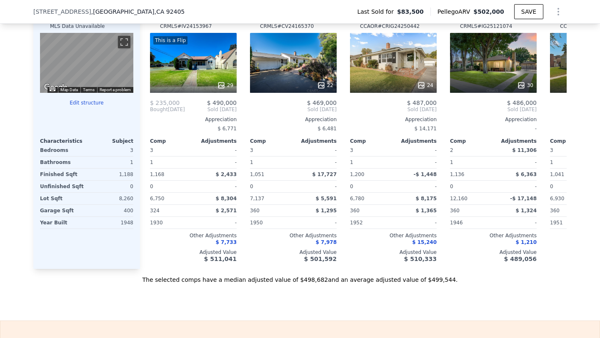
type input "$ 502,000"
type input "5"
type input "$ 0"
type input "$ 383,651"
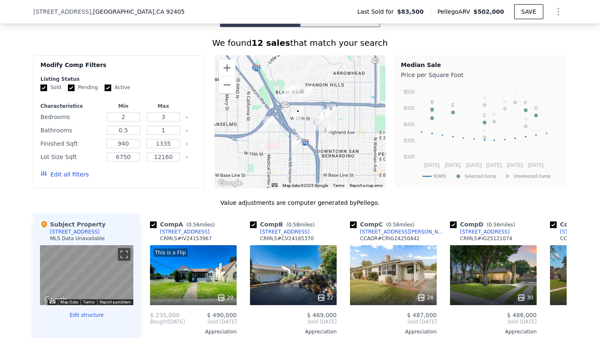
scroll to position [532, 0]
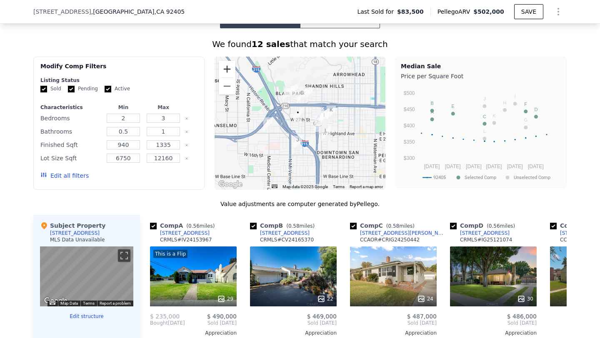
click at [223, 73] on button "Zoom in" at bounding box center [227, 69] width 17 height 17
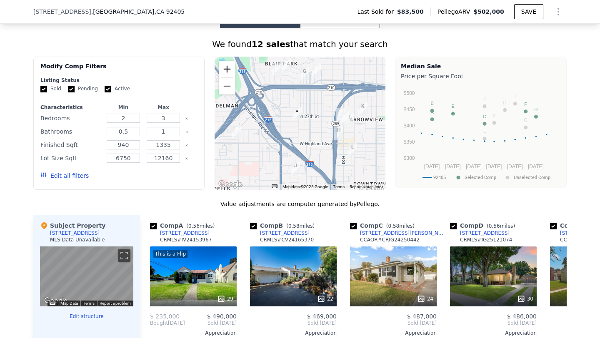
click at [223, 73] on button "Zoom in" at bounding box center [227, 69] width 17 height 17
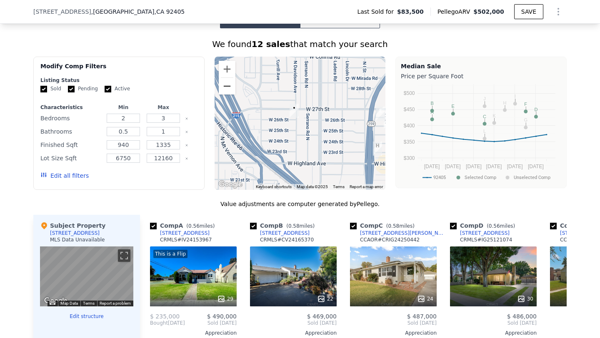
click at [226, 89] on button "Zoom out" at bounding box center [227, 86] width 17 height 17
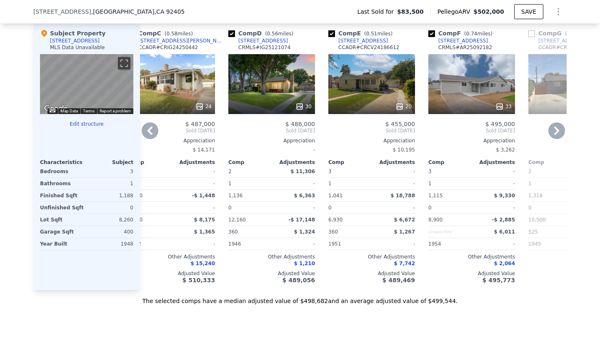
scroll to position [726, 0]
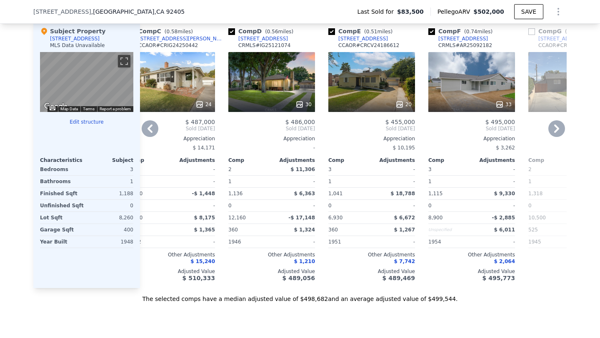
click at [387, 109] on div "20" at bounding box center [372, 104] width 80 height 8
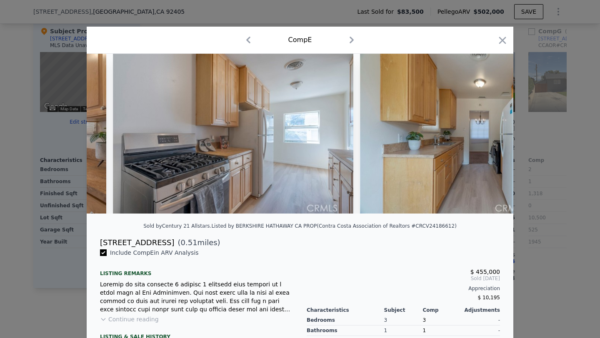
scroll to position [0, 721]
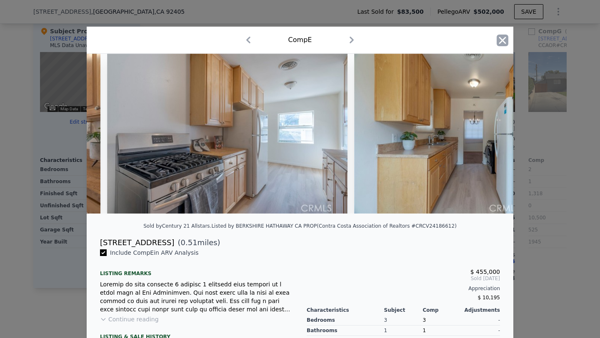
click at [497, 41] on icon "button" at bounding box center [503, 41] width 12 height 12
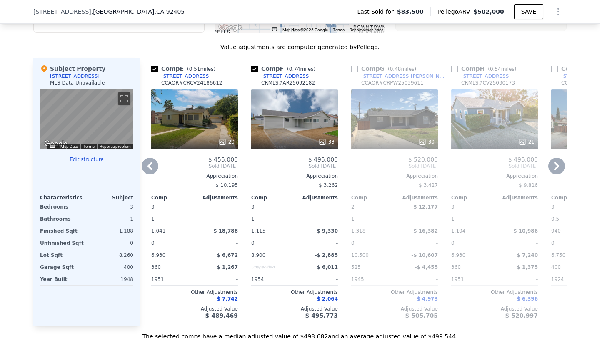
scroll to position [707, 0]
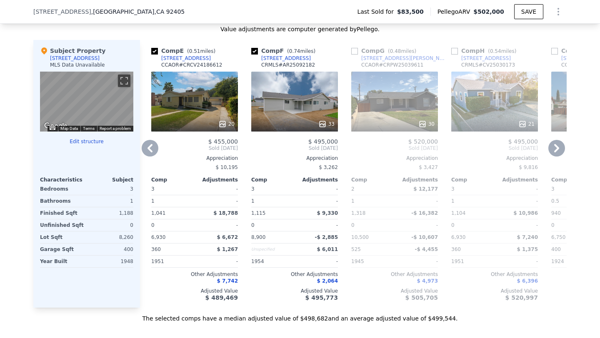
click at [297, 124] on div "33" at bounding box center [294, 102] width 87 height 60
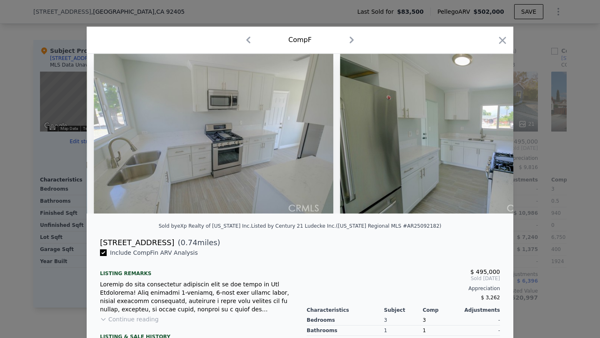
scroll to position [0, 3955]
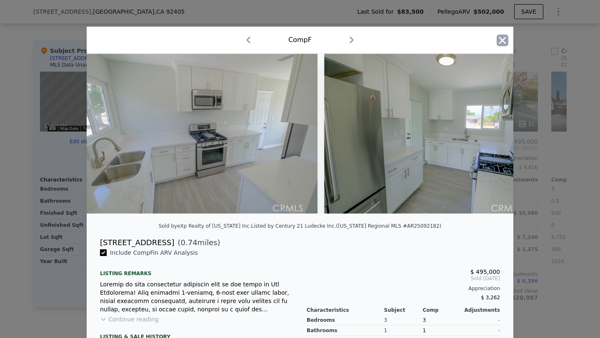
click at [503, 41] on icon "button" at bounding box center [502, 40] width 7 height 7
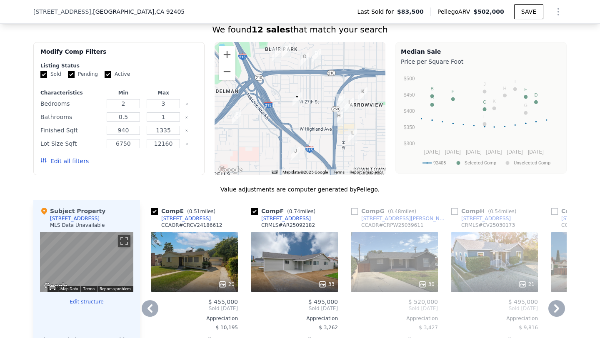
scroll to position [548, 0]
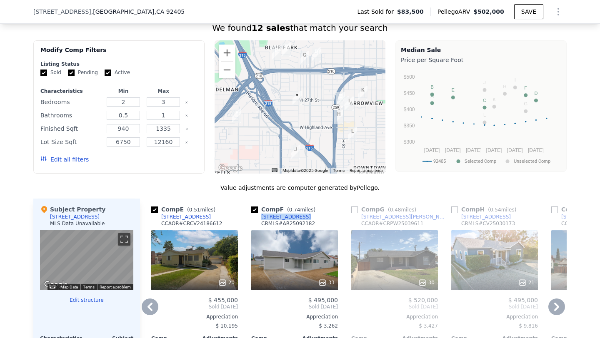
drag, startPoint x: 304, startPoint y: 226, endPoint x: 253, endPoint y: 226, distance: 51.3
click at [253, 226] on div "Comp F ( 0.74 miles) 1605 W 23rd St CRMLS # AR25092182" at bounding box center [294, 218] width 87 height 25
copy div "1605 W 23rd St"
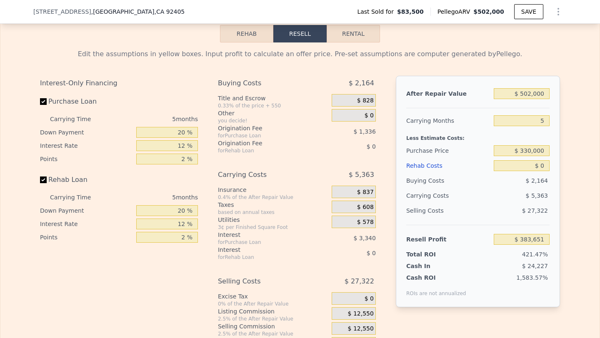
scroll to position [1079, 0]
click at [519, 98] on input "$ 502,000" at bounding box center [522, 93] width 56 height 11
type input "$ 49"
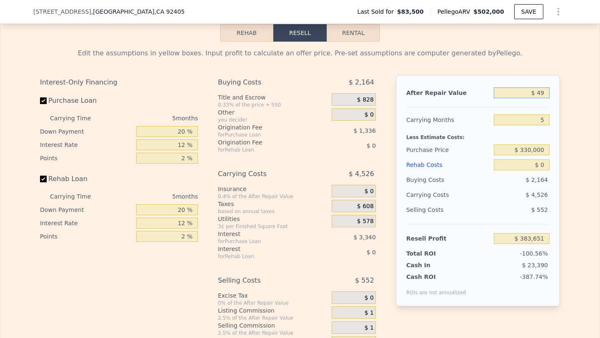
type input "-$ 90,693"
type input "$ 49,000"
type input "-$ 44,435"
type input "$ 490,000"
type input "$ 372,311"
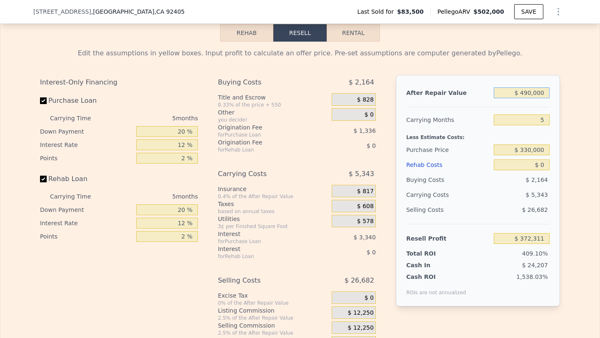
type input "$ 490,000"
click at [533, 125] on input "5" at bounding box center [522, 120] width 56 height 11
type input "6"
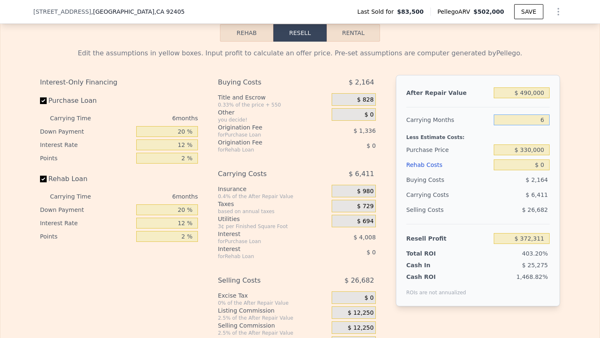
type input "$ 371,243"
type input "6"
click at [543, 170] on input "$ 0" at bounding box center [522, 165] width 56 height 11
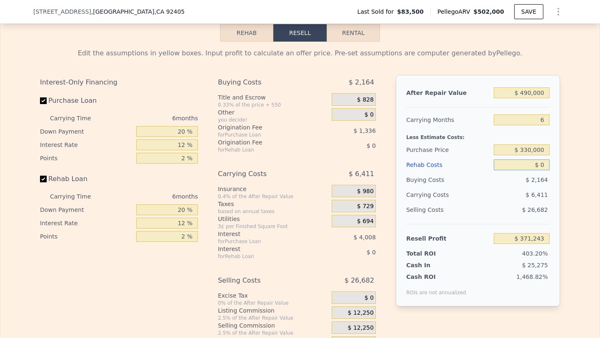
type input "$ 8"
type input "$ 371,235"
type input "$ 85"
type input "$ 371,151"
type input "$ 850"
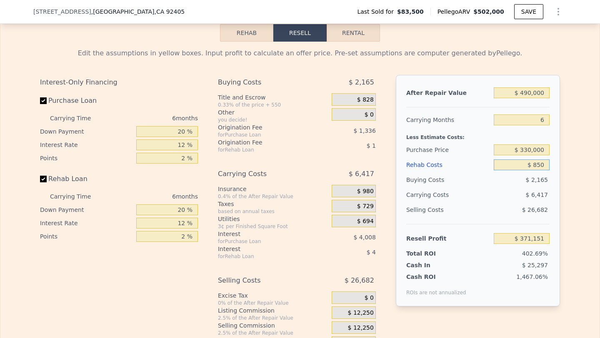
type input "$ 370,337"
type input "$ 8,500"
type input "$ 362,199"
type input "$ 85,000"
type input "$ 280,803"
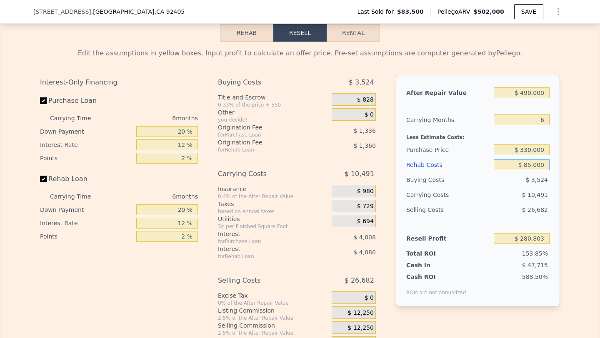
type input "$ 85,000"
click at [511, 203] on div "$ 10,491" at bounding box center [506, 195] width 88 height 15
click at [544, 155] on input "$ 330,000" at bounding box center [522, 150] width 56 height 11
type input "$ 330,000"
click at [499, 203] on div "$ 10,491" at bounding box center [506, 195] width 88 height 15
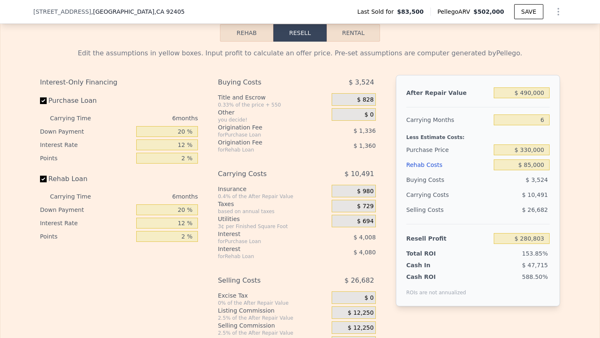
type input "$ 17,706"
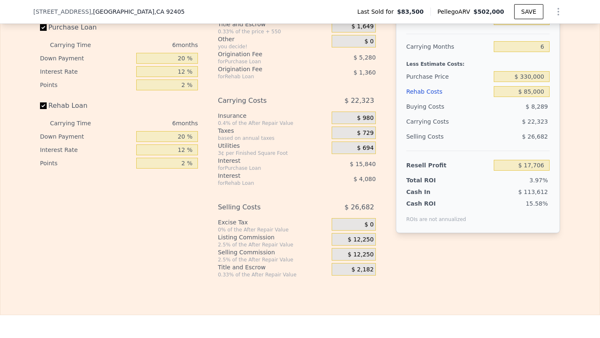
scroll to position [1172, 0]
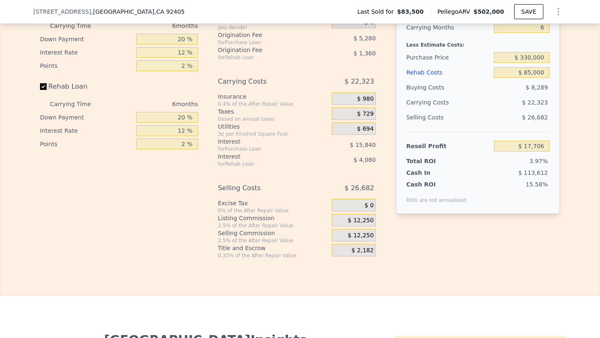
click at [357, 240] on span "$ 12,250" at bounding box center [361, 236] width 26 height 8
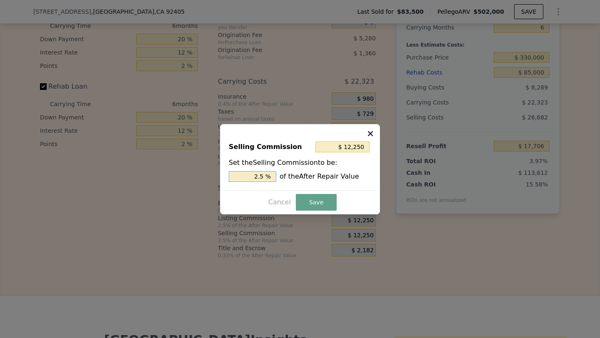
click at [262, 178] on input "2.5 %" at bounding box center [253, 176] width 48 height 11
type input "$ 0"
type input "0 %"
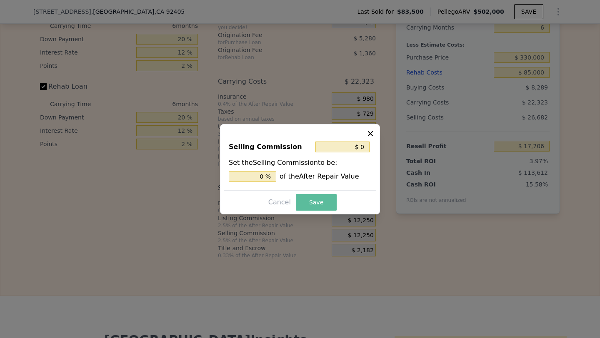
click at [316, 204] on button "Save" at bounding box center [316, 202] width 41 height 17
type input "$ 29,956"
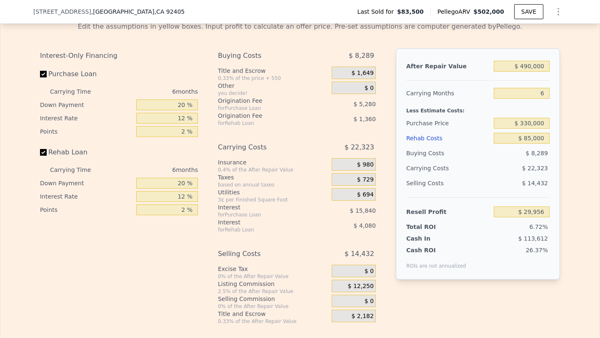
scroll to position [1093, 0]
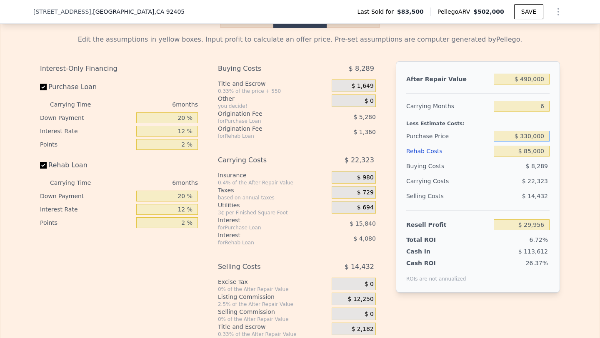
click at [532, 142] on input "$ 330,000" at bounding box center [522, 136] width 56 height 11
type input "$ 315,000"
click at [520, 211] on div "Selling Costs $ 14,432" at bounding box center [477, 200] width 143 height 22
type input "$ 45,966"
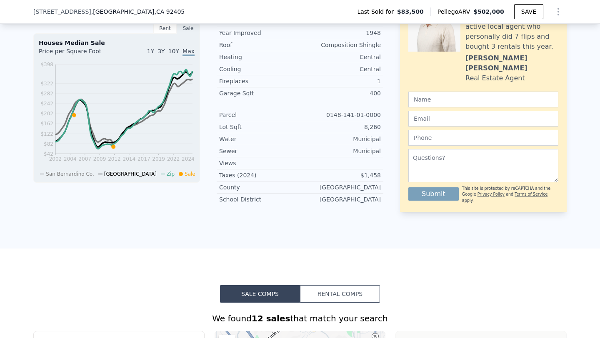
scroll to position [140, 0]
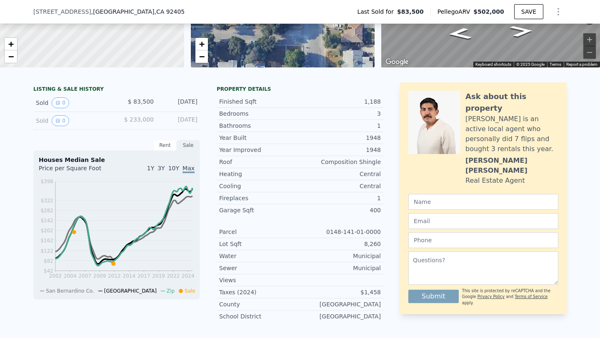
type input "$ 502,000"
type input "5"
type input "$ 0"
type input "$ 383,651"
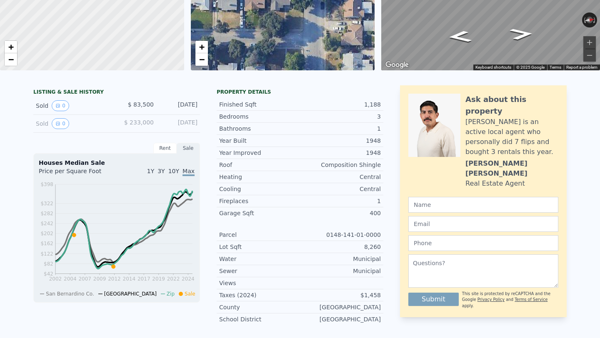
scroll to position [0, 0]
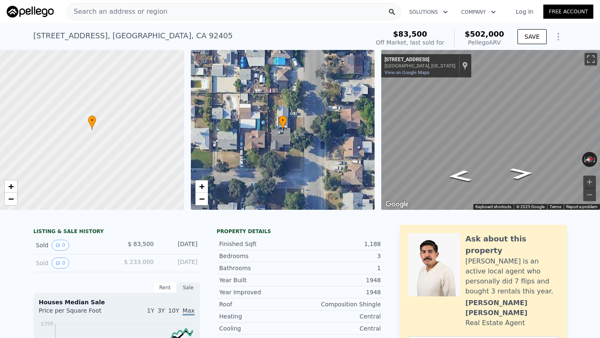
click at [116, 10] on span "Search an address or region" at bounding box center [117, 12] width 100 height 10
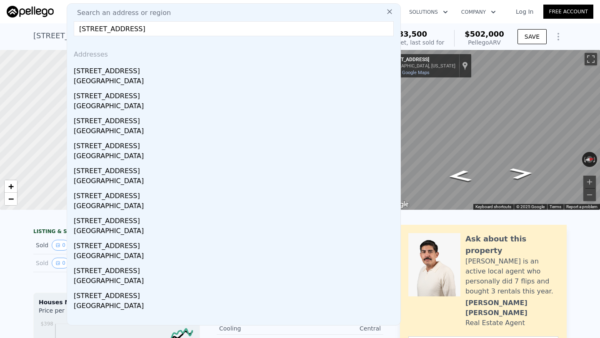
click at [151, 28] on input "1525 Rogue St, Placentia" at bounding box center [234, 28] width 320 height 15
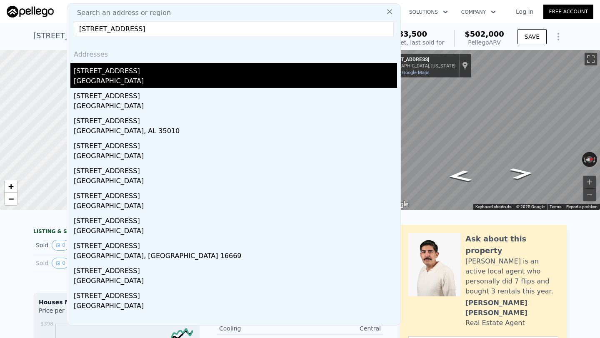
type input "497 s hill st"
click at [152, 73] on div "497 S Hill St" at bounding box center [235, 69] width 323 height 13
type input "1"
type input "2"
type input "906"
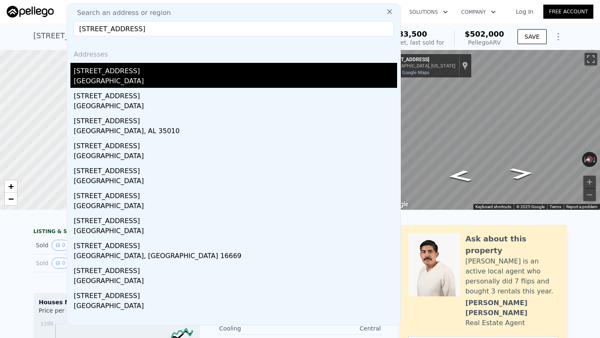
type input "1650"
type input "4590"
type input "9425"
type input "$ 900,000"
type input "6"
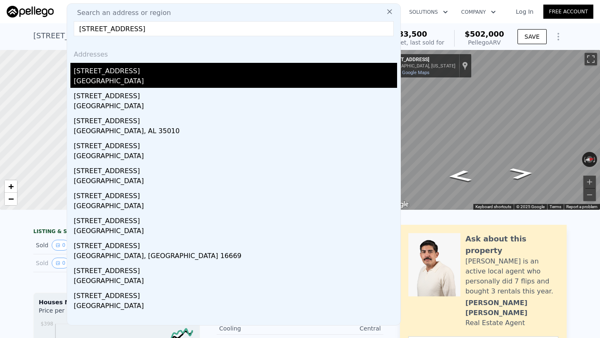
type input "$ 30,001"
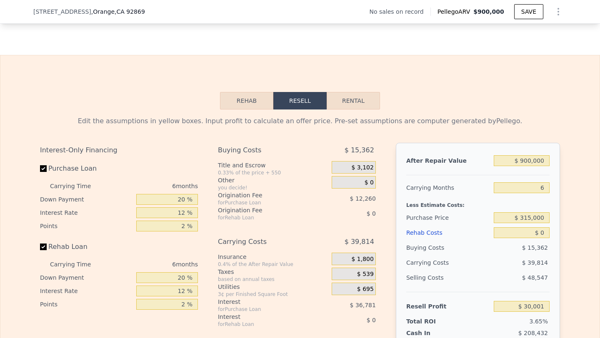
scroll to position [1128, 0]
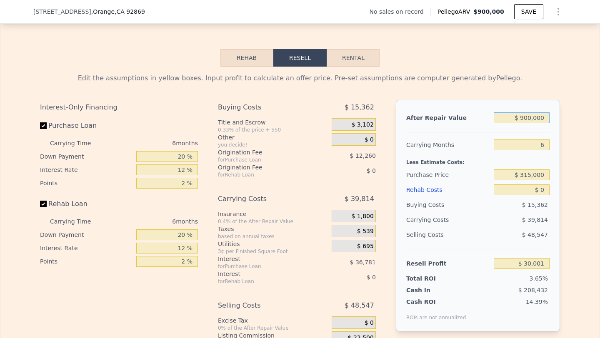
click at [524, 119] on input "$ 900,000" at bounding box center [522, 118] width 56 height 11
type input "$ 925,000"
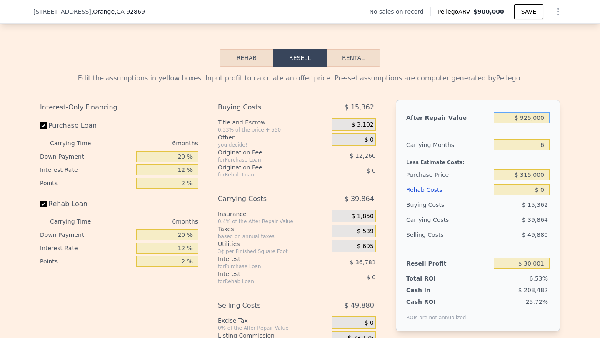
type input "$ 53,618"
type input "$ 925,000"
click at [526, 178] on input "$ 315,000" at bounding box center [522, 175] width 56 height 11
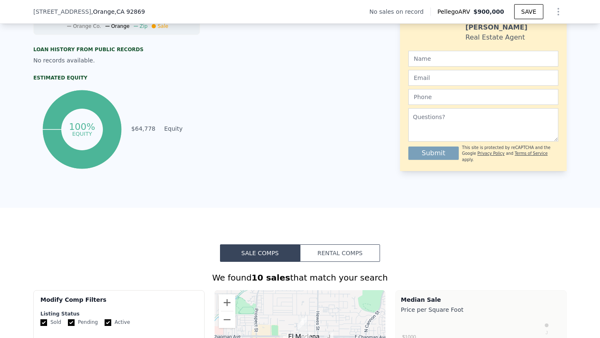
scroll to position [128, 0]
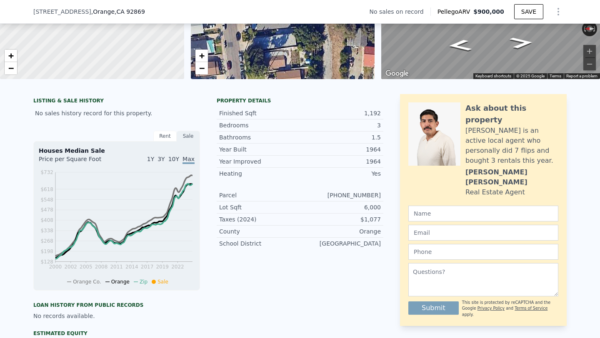
type input "$ 315,000"
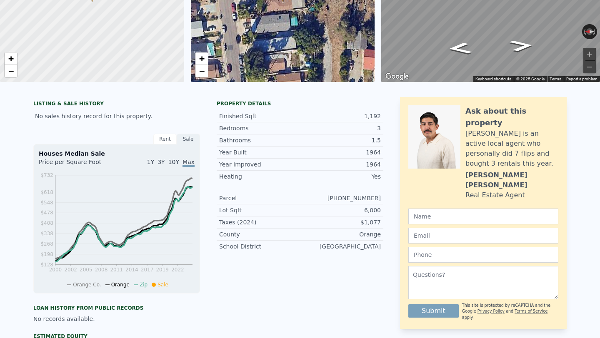
scroll to position [0, 0]
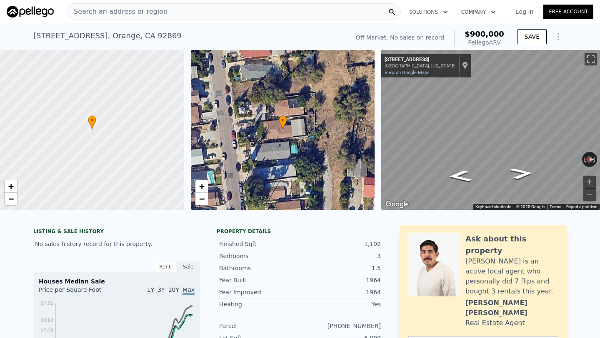
type input "$ 535,277"
drag, startPoint x: 34, startPoint y: 36, endPoint x: 145, endPoint y: 38, distance: 111.3
click at [145, 38] on div "497 S Hill St , Orange , CA 92869 No sales on record (~ARV $900k )" at bounding box center [189, 38] width 313 height 23
copy div "497 S Hill St , Orange , CA 92869"
type input "$ 900,000"
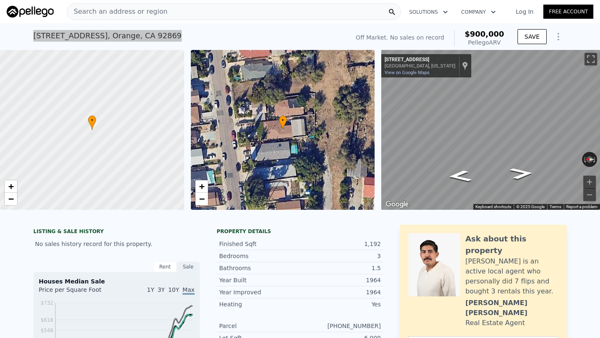
type input "$ 30,001"
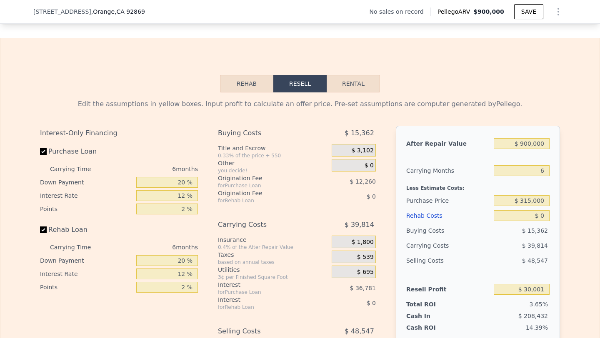
scroll to position [1105, 0]
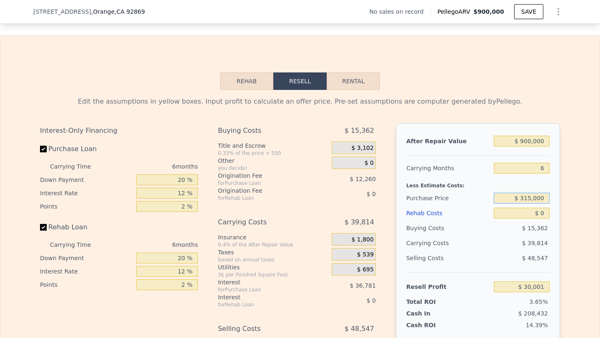
click at [524, 198] on input "$ 315,000" at bounding box center [522, 198] width 56 height 11
type input "$ 700,000"
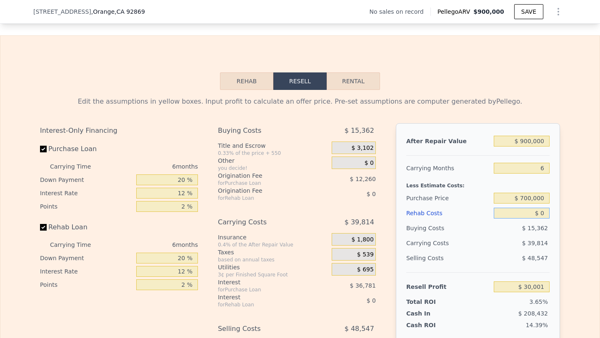
click at [539, 212] on input "$ 0" at bounding box center [522, 213] width 56 height 11
type input "$ 100,738"
click at [539, 212] on input "$ 0" at bounding box center [522, 213] width 56 height 11
type input "$ 14,000"
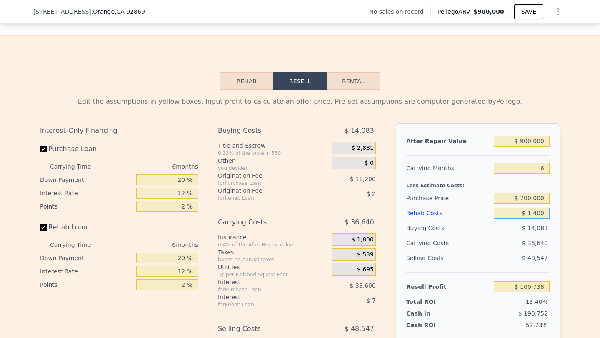
type input "$ 100,590"
type input "$ 140,000"
type input "-$ 48,222"
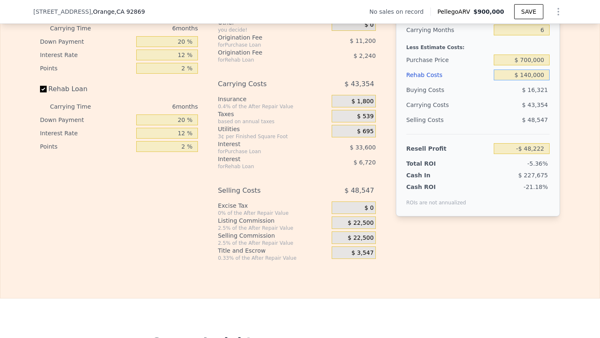
scroll to position [1247, 0]
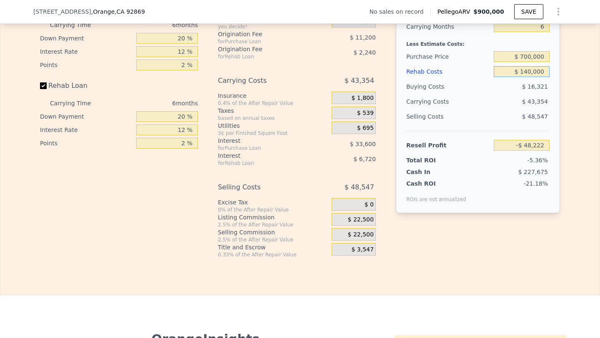
type input "$ 140,000"
click at [342, 236] on div "$ 22,500" at bounding box center [354, 234] width 44 height 13
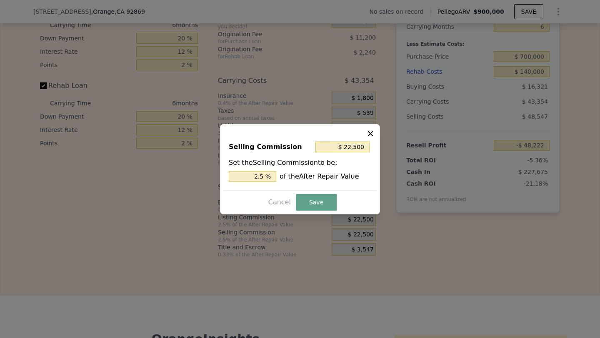
click at [248, 168] on div "Set the Selling Commission to be: 2.5 % of the After Repair Value" at bounding box center [300, 170] width 143 height 24
click at [262, 180] on input "2.5 %" at bounding box center [253, 176] width 48 height 11
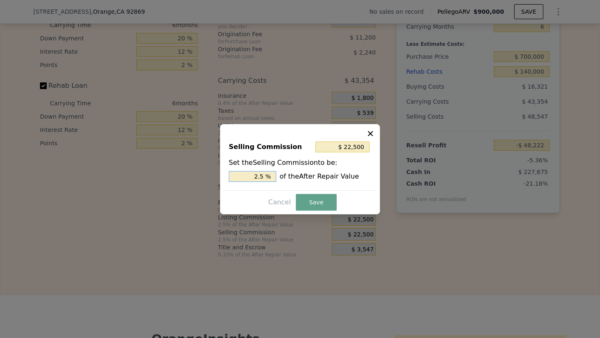
type input "$ 0"
type input "0 %"
click at [314, 202] on button "Save" at bounding box center [316, 202] width 41 height 17
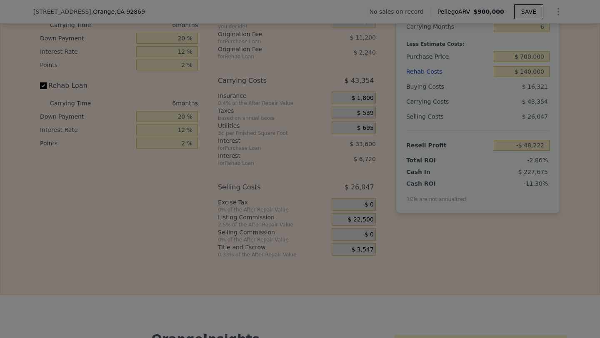
type input "-$ 25,722"
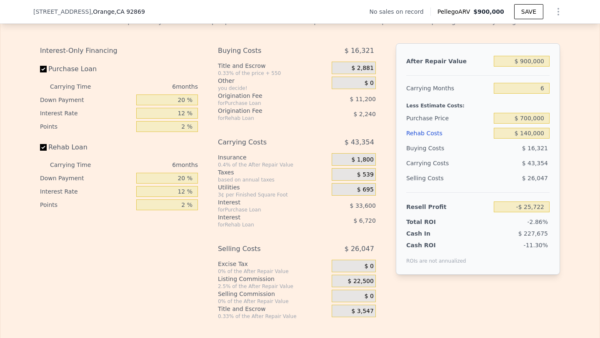
scroll to position [1185, 0]
click at [534, 121] on input "$ 700,000" at bounding box center [522, 118] width 56 height 11
type input "$ 680,000"
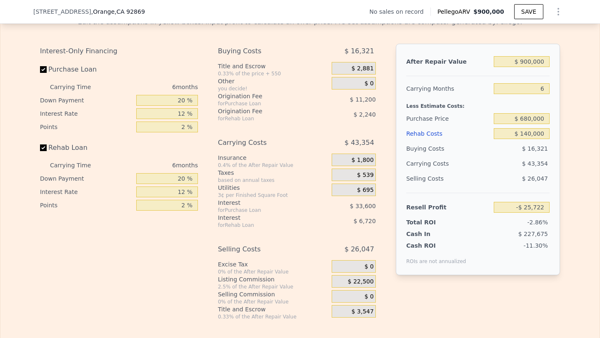
click at [505, 146] on div "$ 16,321" at bounding box center [522, 148] width 56 height 15
type input "-$ 4,375"
click at [528, 134] on input "$ 140,000" at bounding box center [522, 133] width 56 height 11
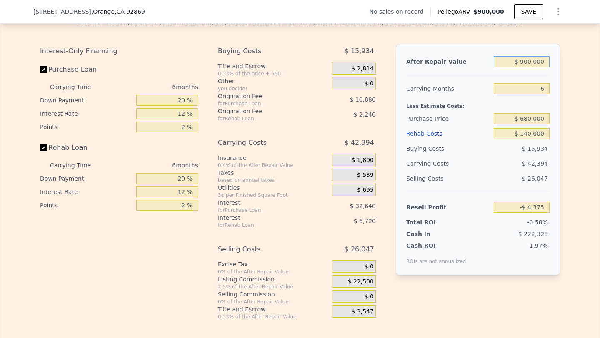
click at [529, 60] on input "$ 900,000" at bounding box center [522, 61] width 56 height 11
type input "$ 9,000"
click at [530, 134] on input "$ 140,000" at bounding box center [522, 133] width 56 height 11
click at [506, 167] on div "$ 40,474" at bounding box center [506, 163] width 88 height 15
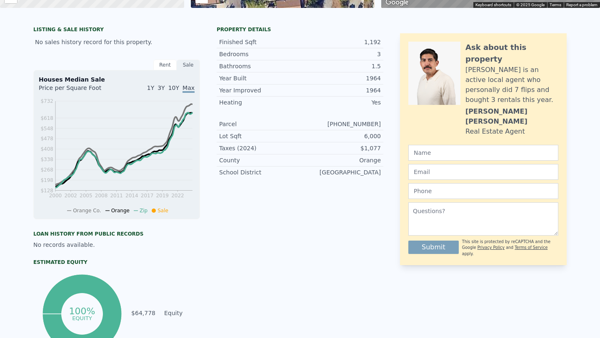
scroll to position [0, 0]
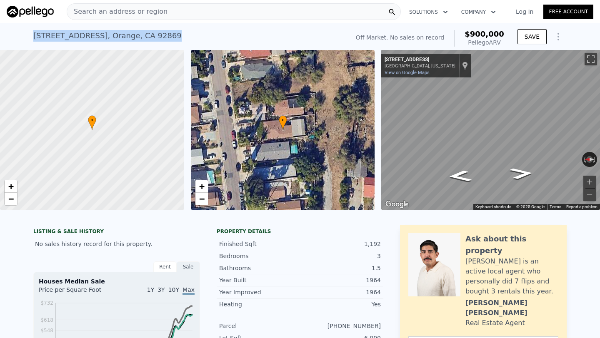
drag, startPoint x: 29, startPoint y: 33, endPoint x: 174, endPoint y: 40, distance: 145.2
click at [174, 40] on div "497 S Hill St , Orange , CA 92869 No sales on record (~ARV $900k ) Off Market. …" at bounding box center [300, 36] width 600 height 27
copy div "497 S Hill St , Orange , CA 92869"
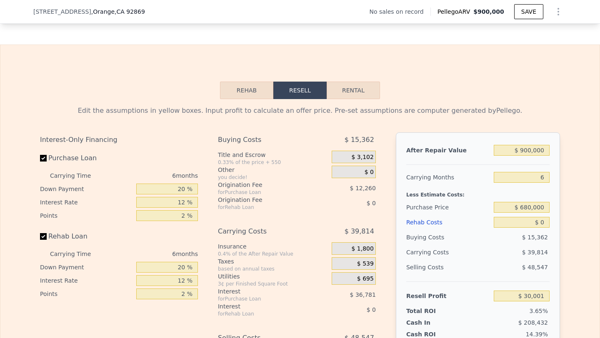
scroll to position [1096, 0]
click at [539, 221] on input "$ 0" at bounding box center [522, 222] width 56 height 11
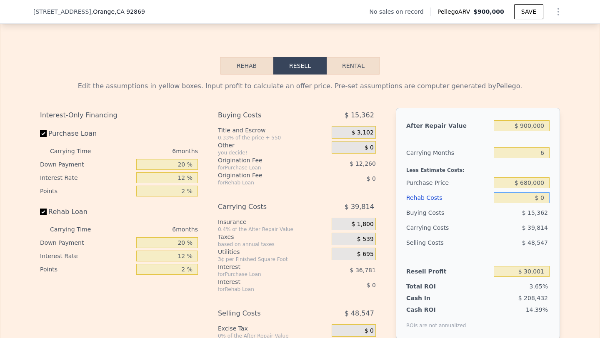
scroll to position [1123, 0]
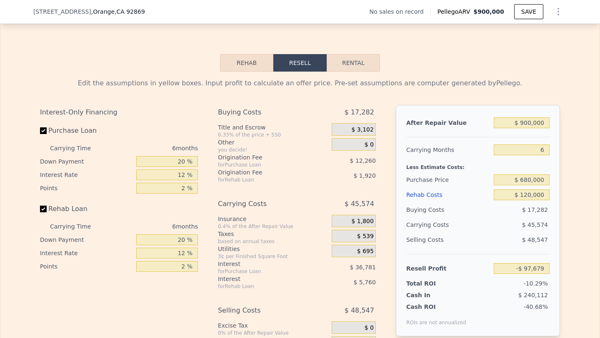
click at [472, 247] on div "Selling Costs" at bounding box center [448, 240] width 84 height 15
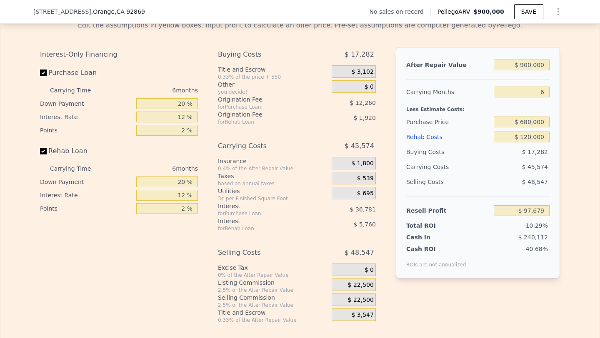
scroll to position [1188, 0]
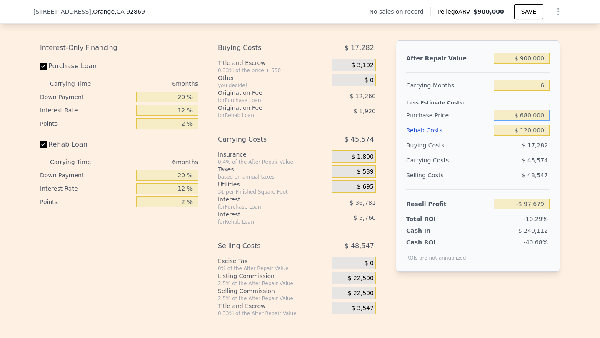
click at [547, 115] on input "$ 680,000" at bounding box center [522, 115] width 56 height 11
click at [523, 148] on div "$ 17,282" at bounding box center [522, 145] width 56 height 15
click at [359, 294] on span "$ 22,500" at bounding box center [361, 294] width 26 height 8
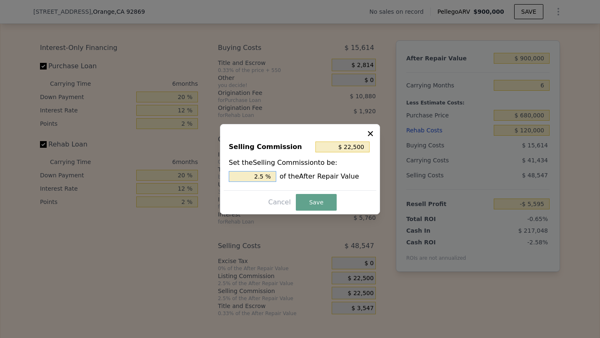
click at [257, 174] on input "2.5 %" at bounding box center [253, 176] width 48 height 11
click at [308, 200] on button "Save" at bounding box center [316, 202] width 41 height 17
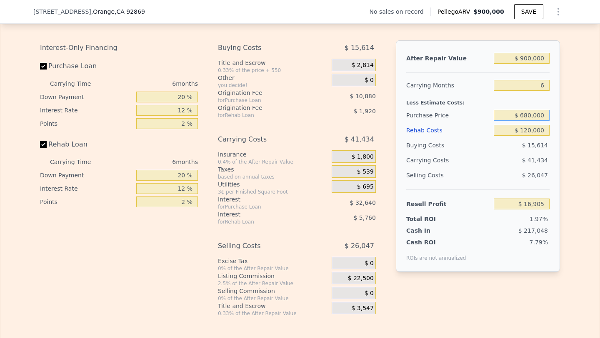
click at [531, 116] on input "$ 680,000" at bounding box center [522, 115] width 56 height 11
click at [494, 156] on div "$ 41,434" at bounding box center [506, 160] width 88 height 15
click at [528, 115] on input "$ 630,000" at bounding box center [522, 115] width 56 height 11
click at [520, 149] on div "$ 14,648" at bounding box center [522, 145] width 56 height 15
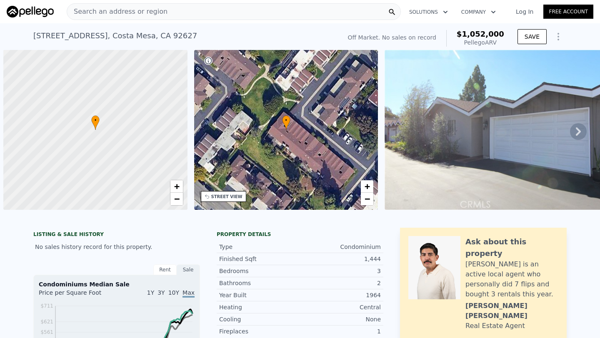
scroll to position [0, 3]
